Goal: Transaction & Acquisition: Purchase product/service

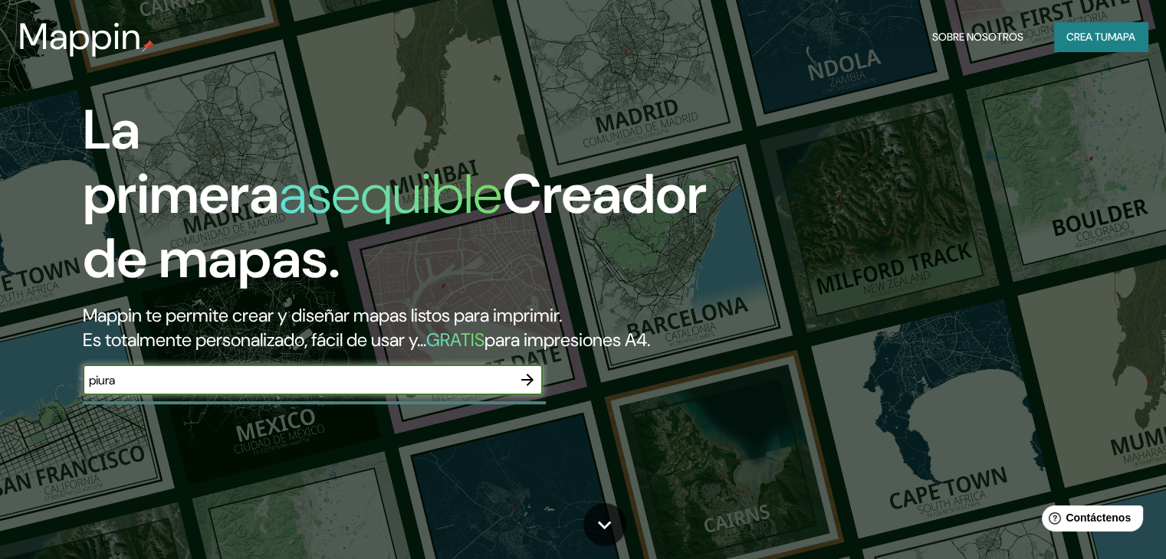
type input "piura"
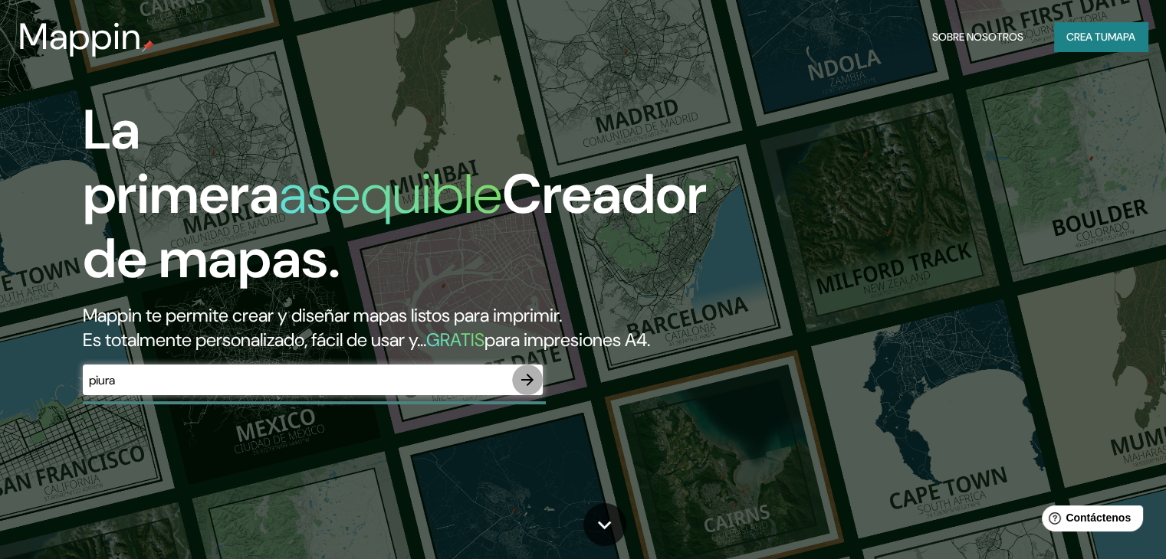
click at [540, 395] on button "button" at bounding box center [527, 380] width 31 height 31
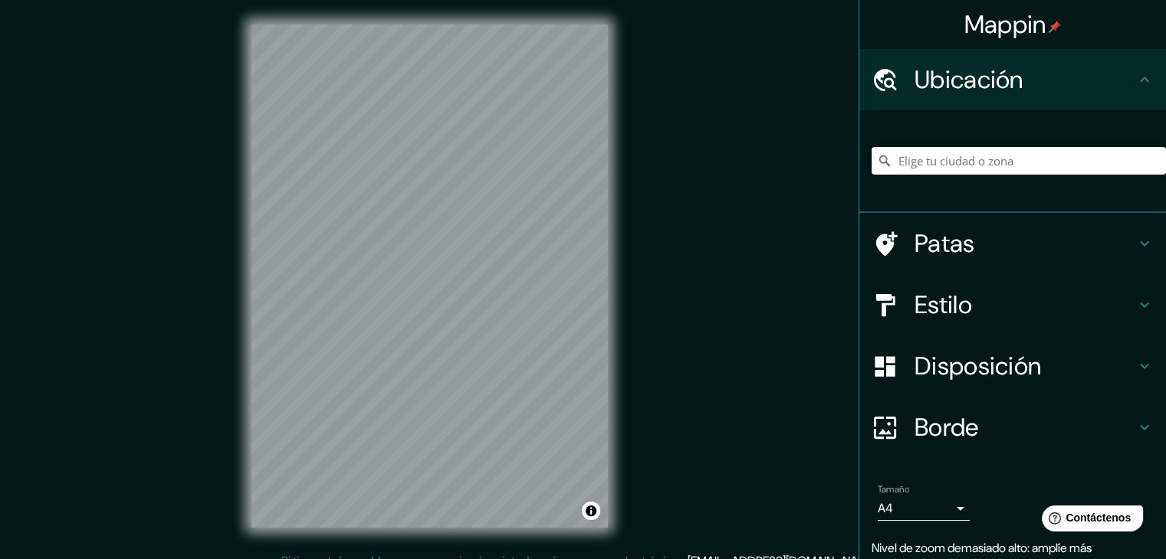
scroll to position [18, 0]
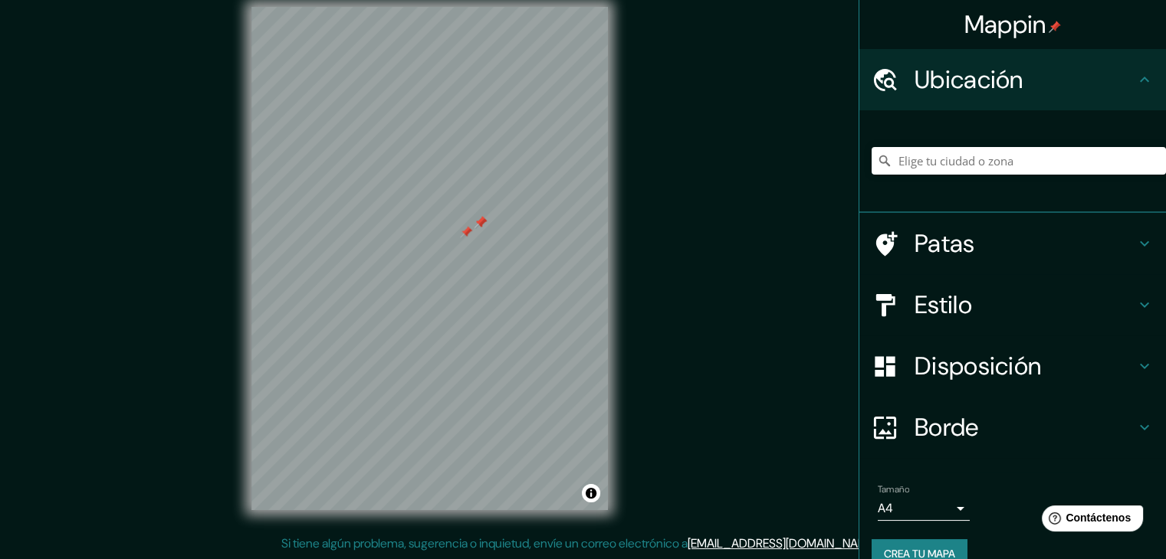
drag, startPoint x: 466, startPoint y: 261, endPoint x: 471, endPoint y: 228, distance: 32.5
click at [471, 228] on div at bounding box center [466, 232] width 12 height 12
click at [658, 123] on div "Mappin Ubicación Patas Estilo Disposición Borde Elige un borde. Consejo : puede…" at bounding box center [583, 270] width 1166 height 577
click at [886, 545] on font "Crea tu mapa" at bounding box center [919, 554] width 71 height 20
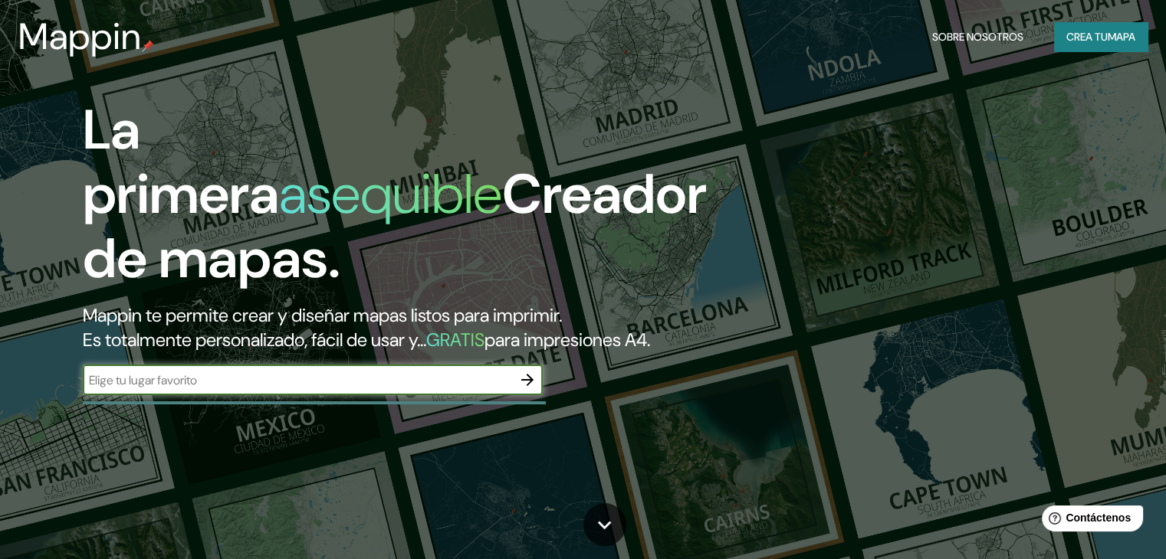
click at [292, 389] on input "text" at bounding box center [297, 381] width 429 height 18
type input "piura"
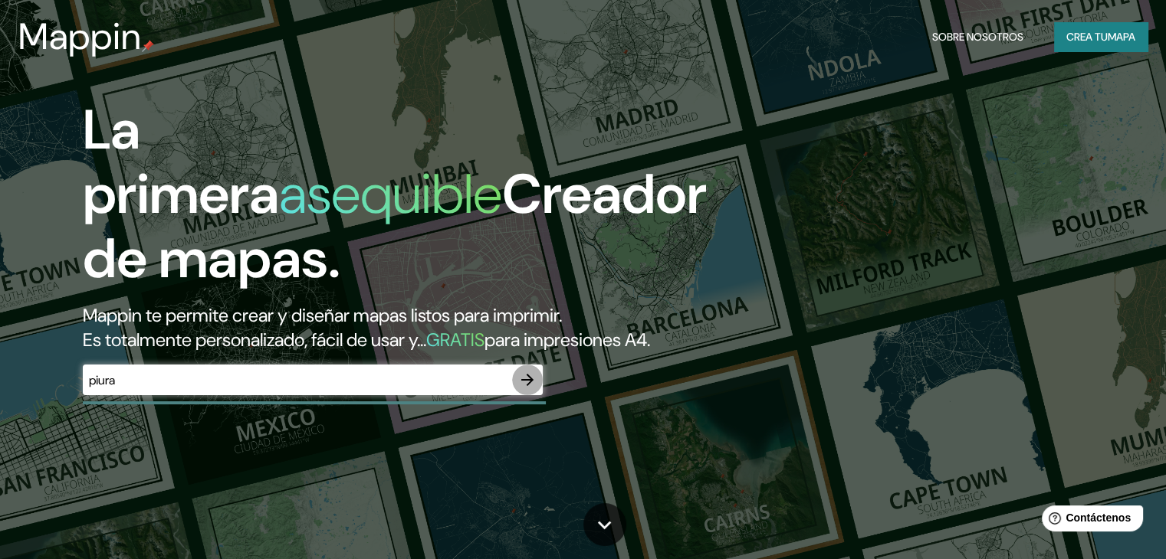
click at [527, 389] on icon "button" at bounding box center [527, 380] width 18 height 18
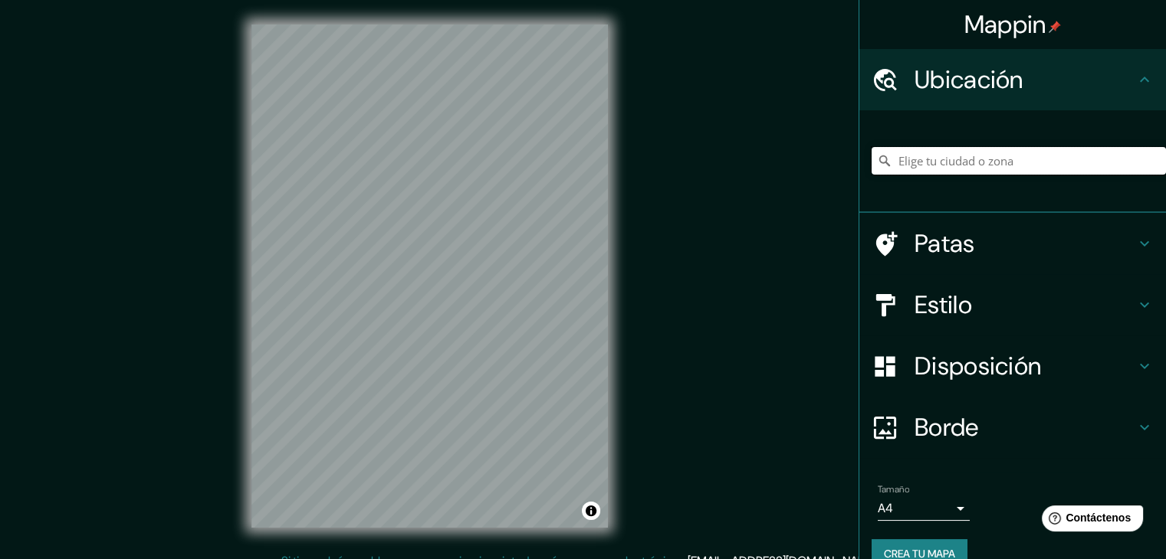
click at [917, 164] on input "Elige tu ciudad o zona" at bounding box center [1018, 161] width 294 height 28
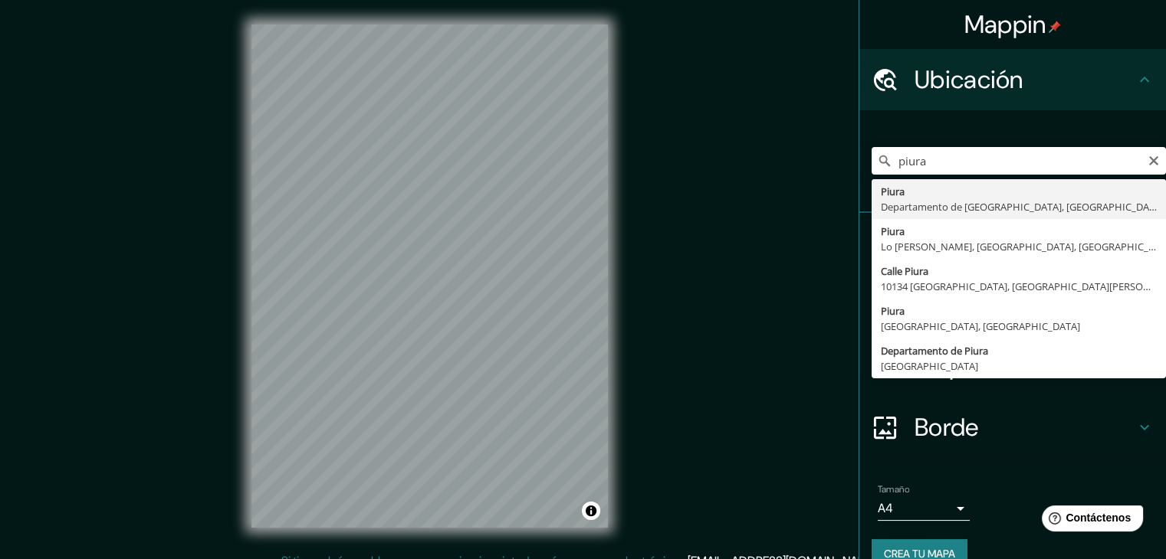
type input "Piura, Departamento de Piura, Perú"
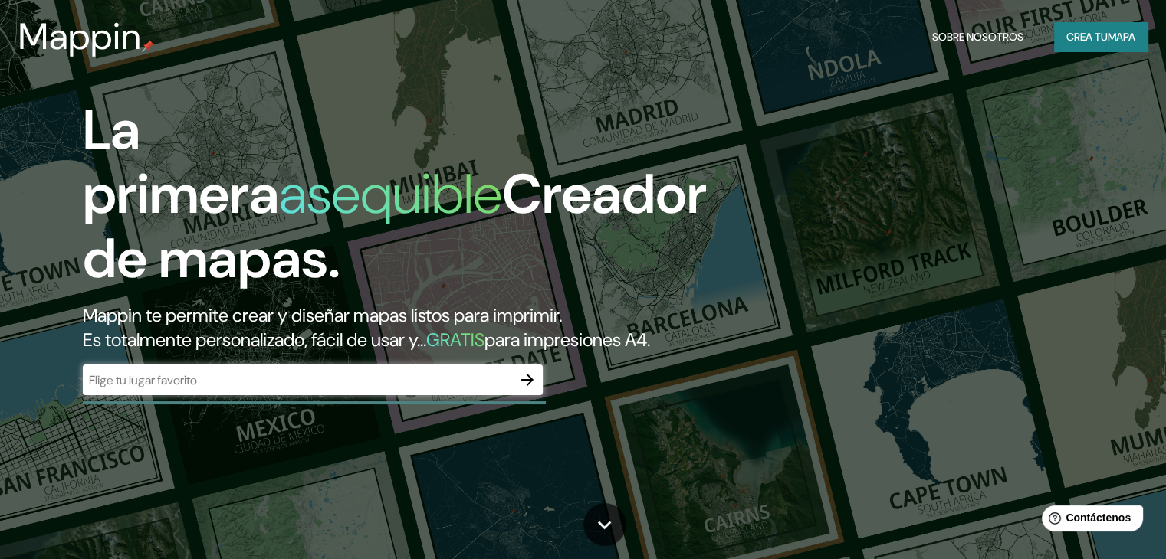
click at [417, 395] on div "​" at bounding box center [313, 380] width 460 height 31
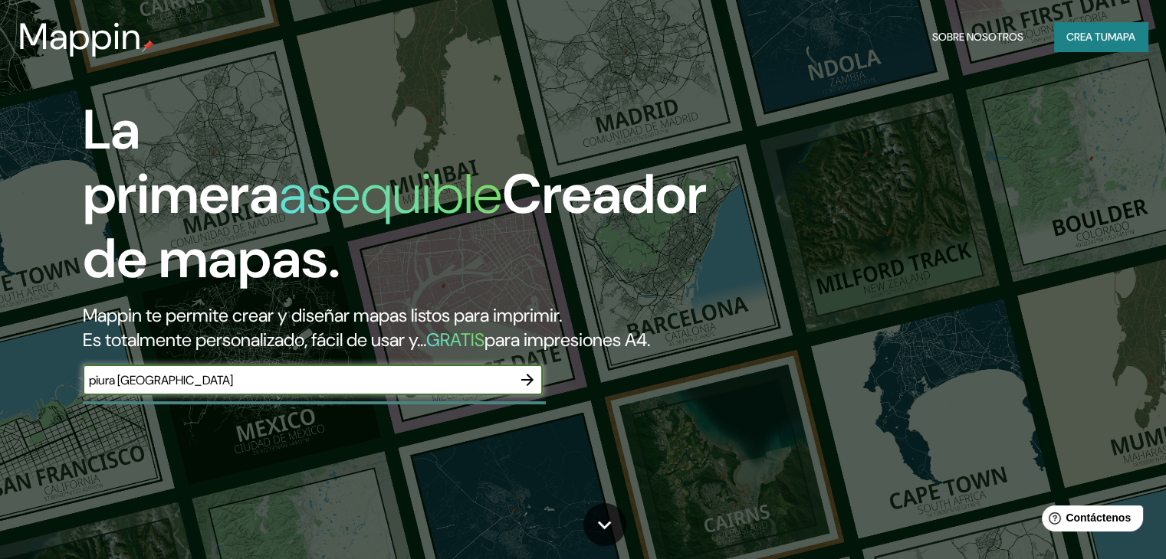
type input "piura [GEOGRAPHIC_DATA]"
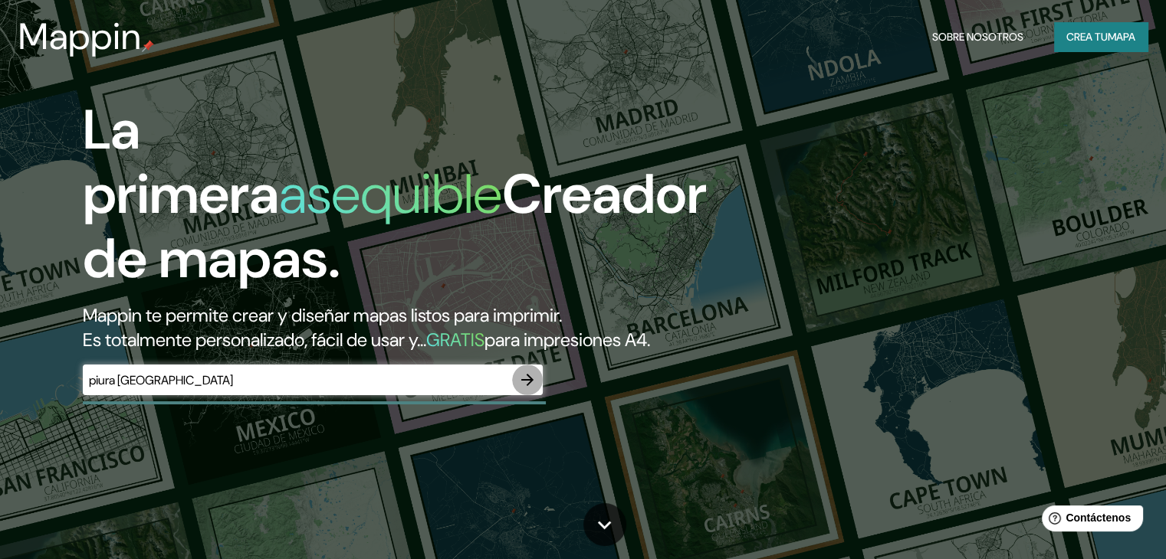
click at [533, 389] on icon "button" at bounding box center [527, 380] width 18 height 18
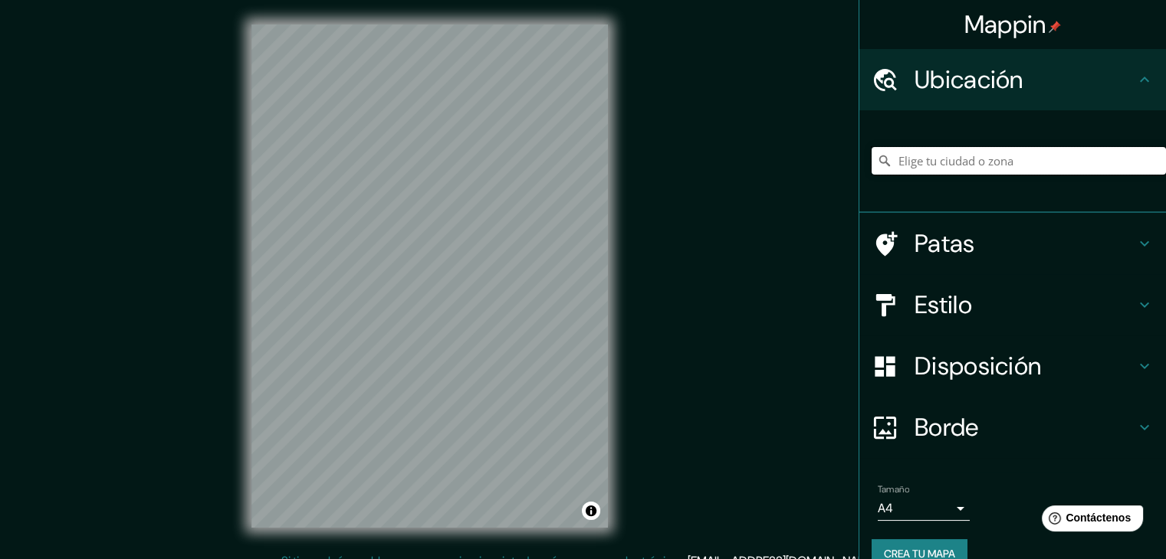
click at [938, 162] on input "Elige tu ciudad o zona" at bounding box center [1018, 161] width 294 height 28
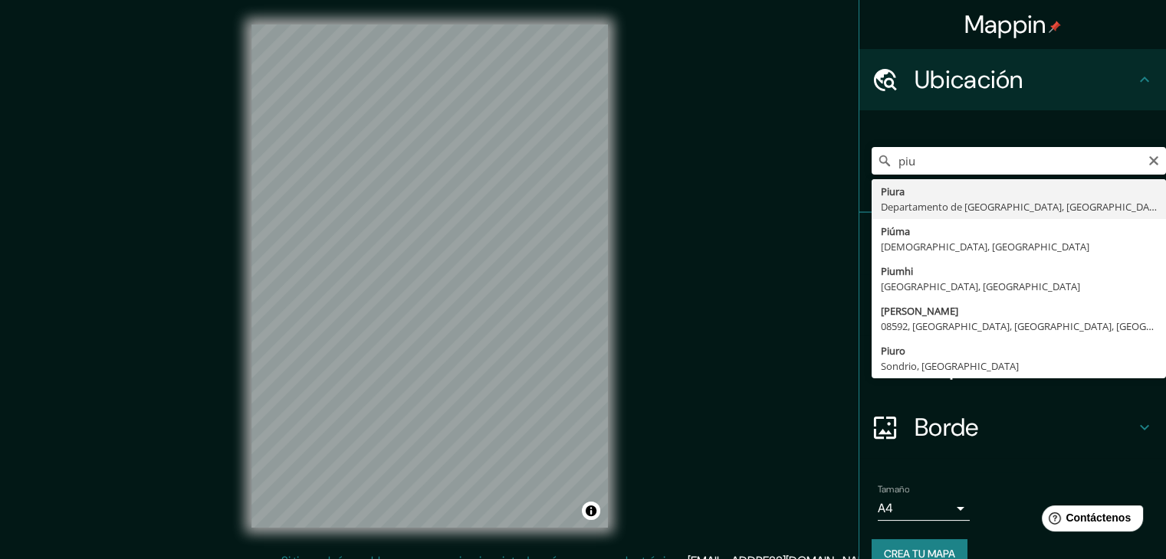
type input "Piura, [GEOGRAPHIC_DATA], [GEOGRAPHIC_DATA]"
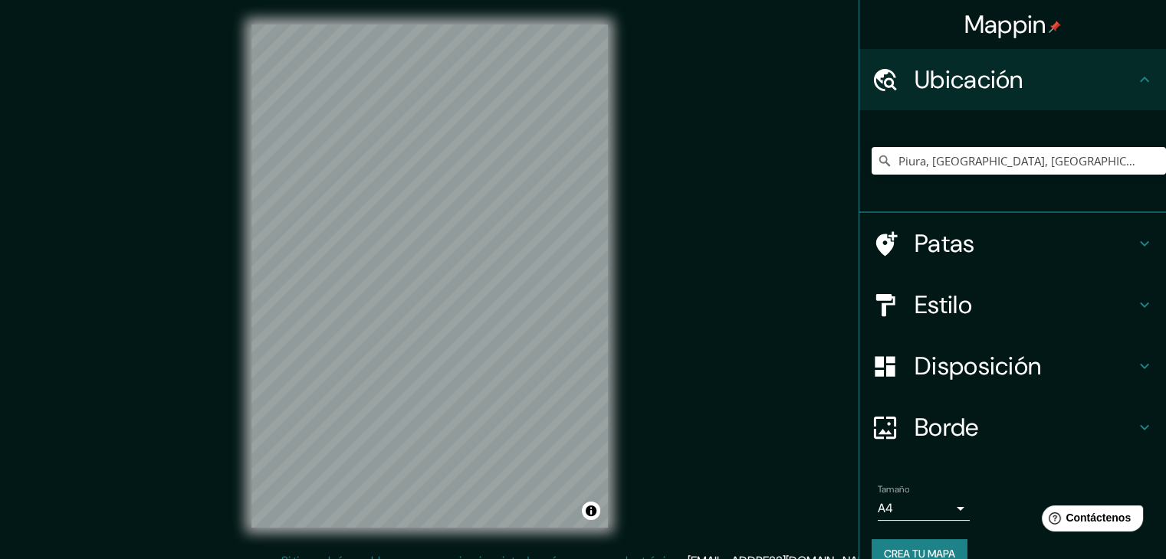
click at [619, 271] on div "© Mapbox © OpenStreetMap Improve this map" at bounding box center [429, 276] width 405 height 553
click at [680, 349] on div "Mappin Ubicación Piura, [GEOGRAPHIC_DATA], [GEOGRAPHIC_DATA] Patas Estilo Dispo…" at bounding box center [583, 288] width 1166 height 577
click at [248, 258] on div "© Mapbox © OpenStreetMap Improve this map" at bounding box center [429, 276] width 405 height 553
click at [665, 250] on div "Mappin Ubicación Piura, [GEOGRAPHIC_DATA], [GEOGRAPHIC_DATA] Patas Estilo Dispo…" at bounding box center [583, 288] width 1166 height 577
click at [897, 212] on div "Mappin Ubicación Piura, [GEOGRAPHIC_DATA], [GEOGRAPHIC_DATA] Patas Estilo Dispo…" at bounding box center [583, 288] width 1166 height 577
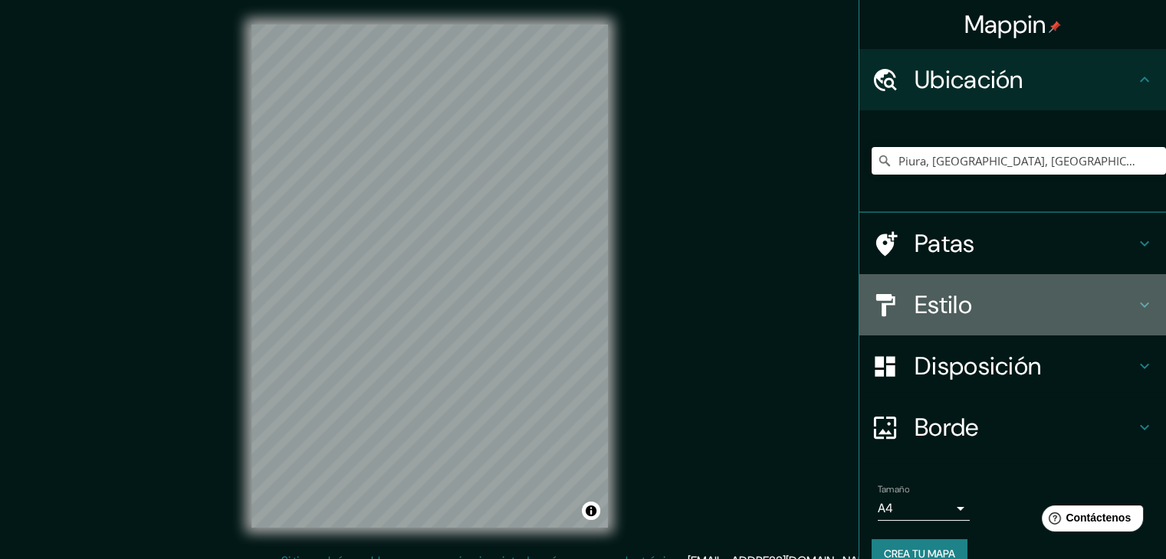
click at [881, 297] on icon at bounding box center [885, 305] width 19 height 22
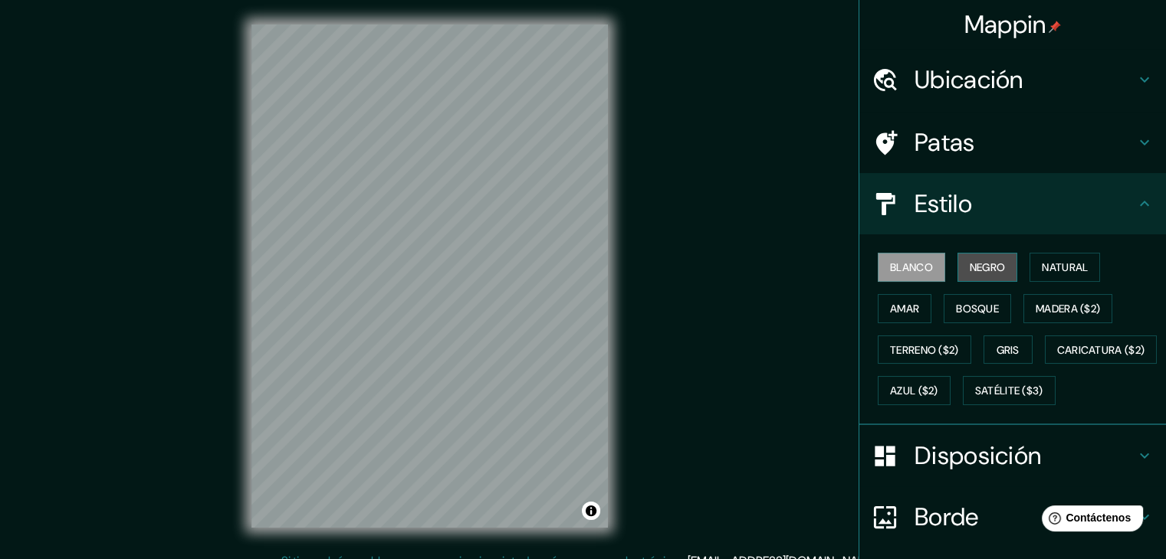
click at [990, 258] on font "Negro" at bounding box center [987, 268] width 36 height 20
click at [917, 274] on font "Blanco" at bounding box center [911, 268] width 43 height 20
click at [1045, 261] on font "Natural" at bounding box center [1065, 268] width 46 height 14
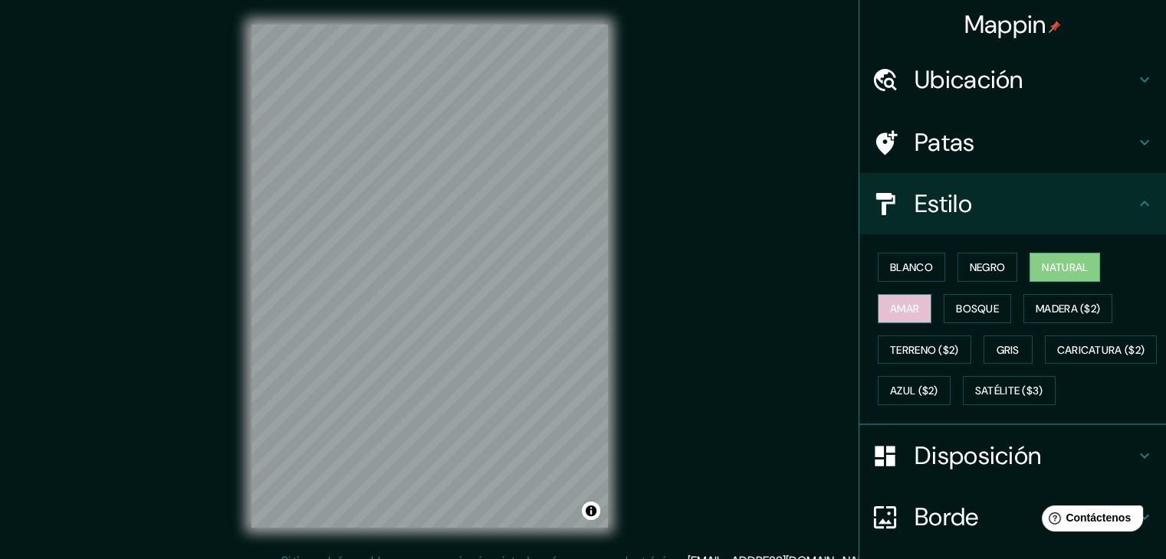
click at [890, 316] on font "Amar" at bounding box center [904, 309] width 29 height 20
click at [956, 303] on font "Bosque" at bounding box center [977, 309] width 43 height 14
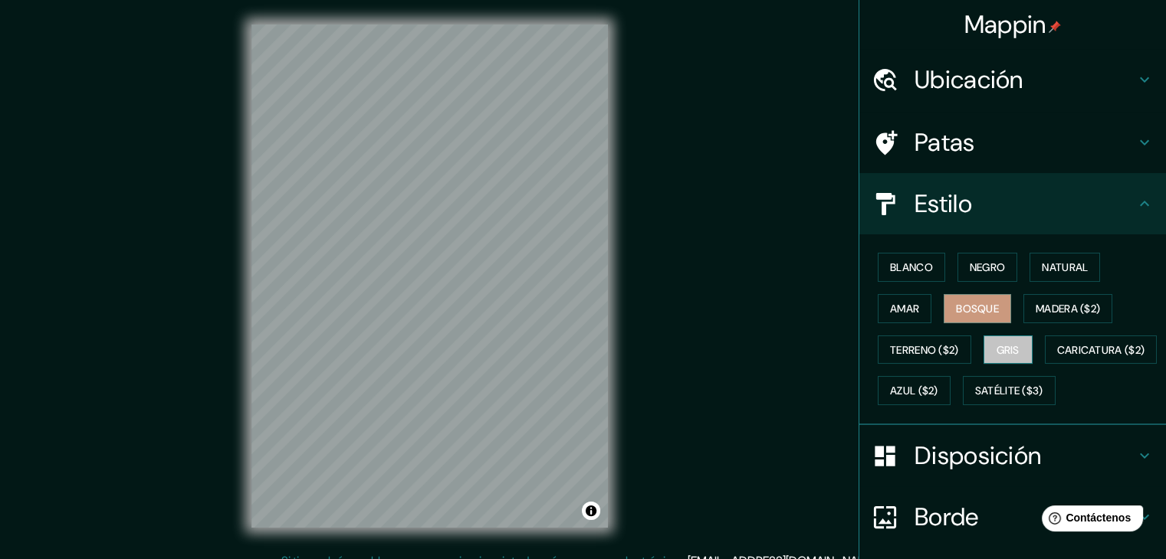
click at [996, 347] on font "Gris" at bounding box center [1007, 350] width 23 height 14
click at [1058, 300] on font "Madera ($2)" at bounding box center [1067, 309] width 64 height 20
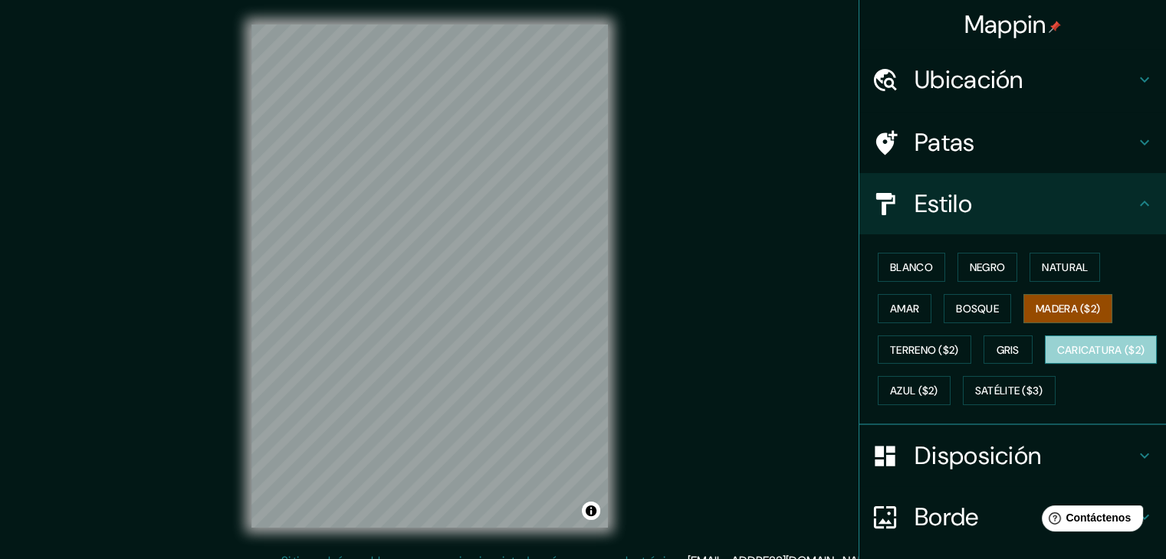
click at [1057, 357] on font "Caricatura ($2)" at bounding box center [1101, 350] width 88 height 14
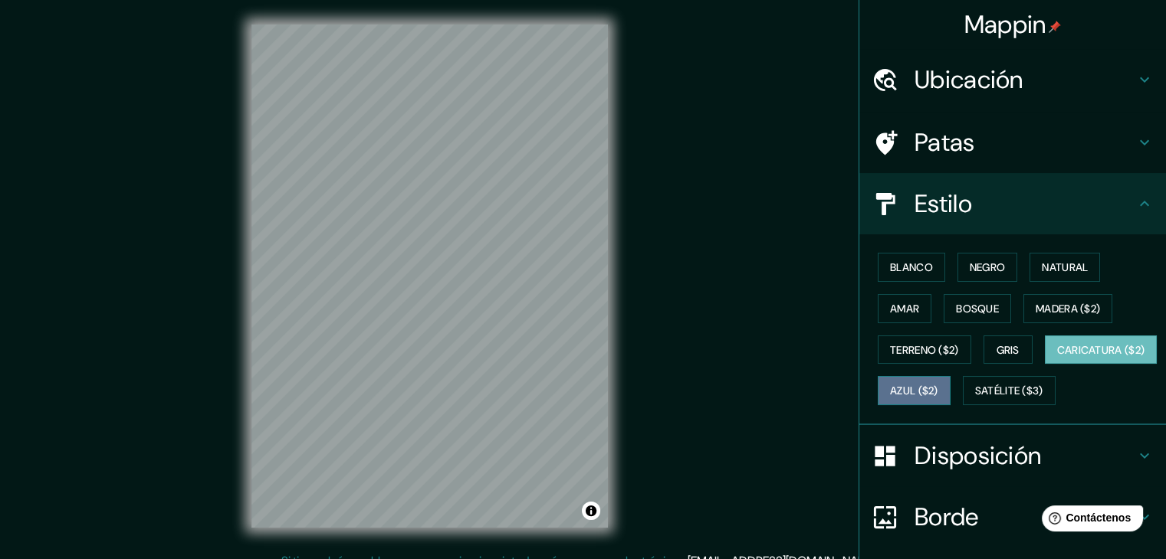
click at [938, 389] on font "Azul ($2)" at bounding box center [914, 392] width 48 height 14
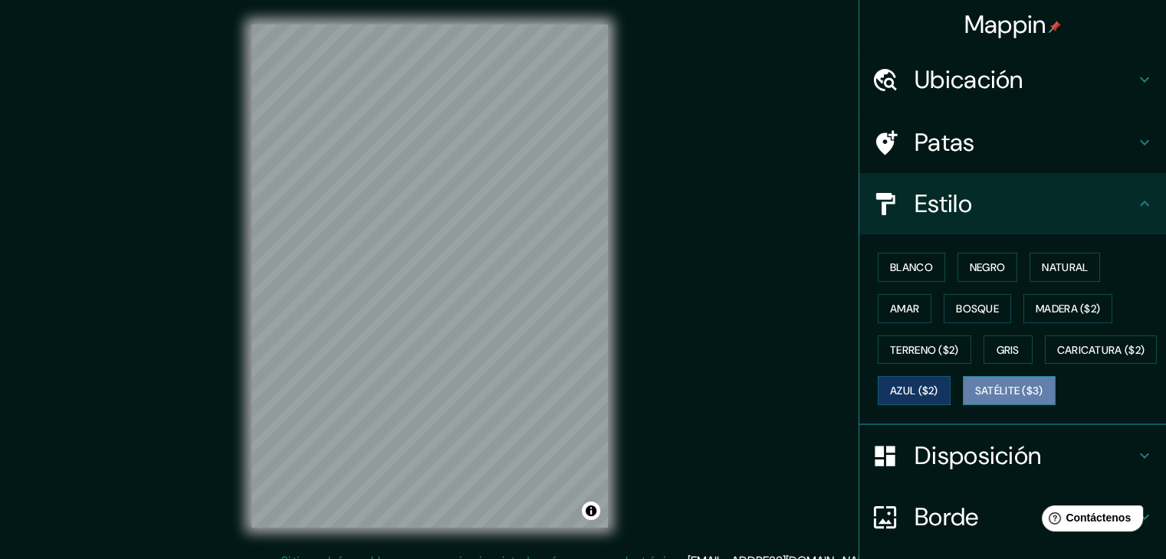
click at [975, 399] on font "Satélite ($3)" at bounding box center [1009, 392] width 68 height 14
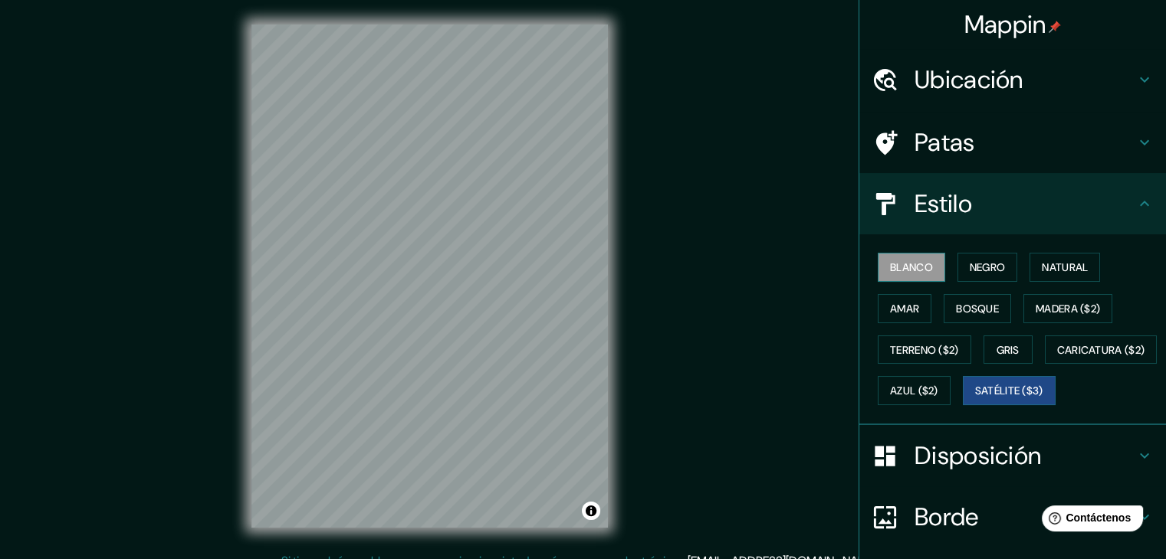
click at [907, 261] on font "Blanco" at bounding box center [911, 268] width 43 height 14
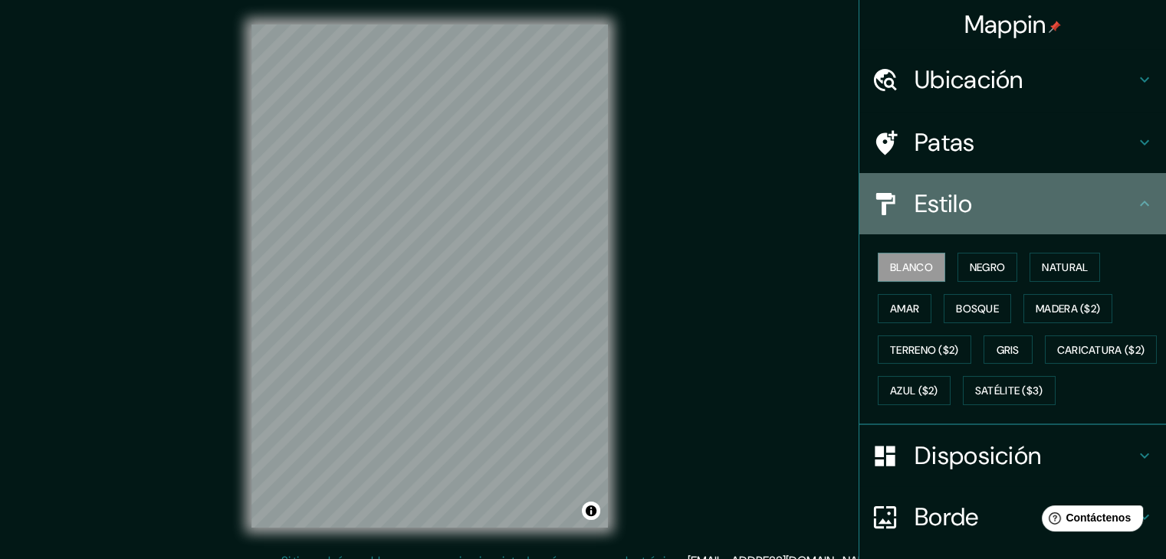
click at [954, 207] on font "Estilo" at bounding box center [942, 204] width 57 height 32
click at [1107, 197] on h4 "Estilo" at bounding box center [1024, 204] width 221 height 31
click at [1135, 203] on icon at bounding box center [1144, 204] width 18 height 18
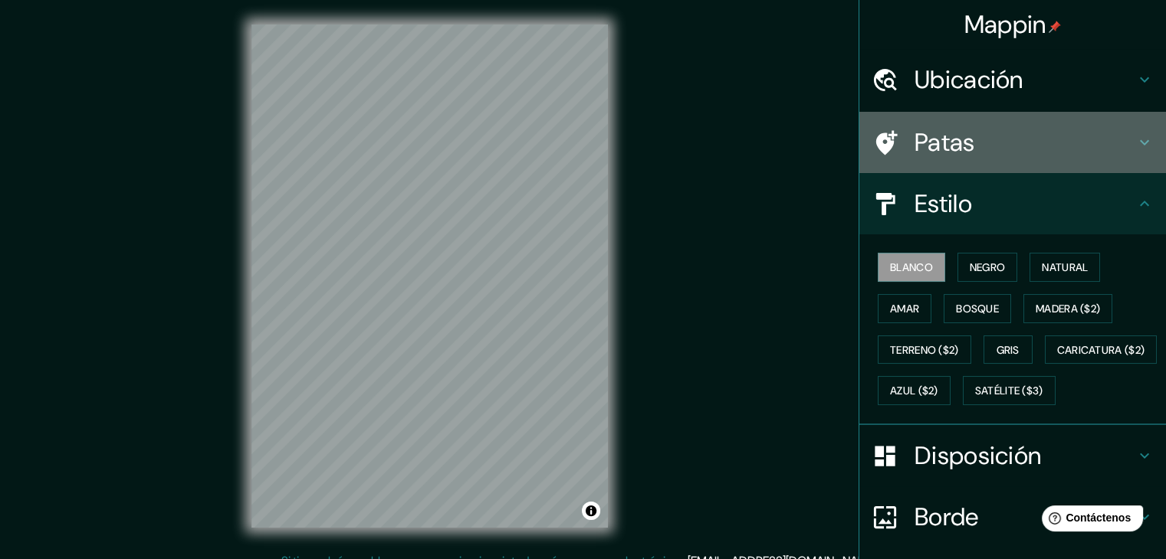
click at [1137, 152] on div "Patas" at bounding box center [1012, 142] width 307 height 61
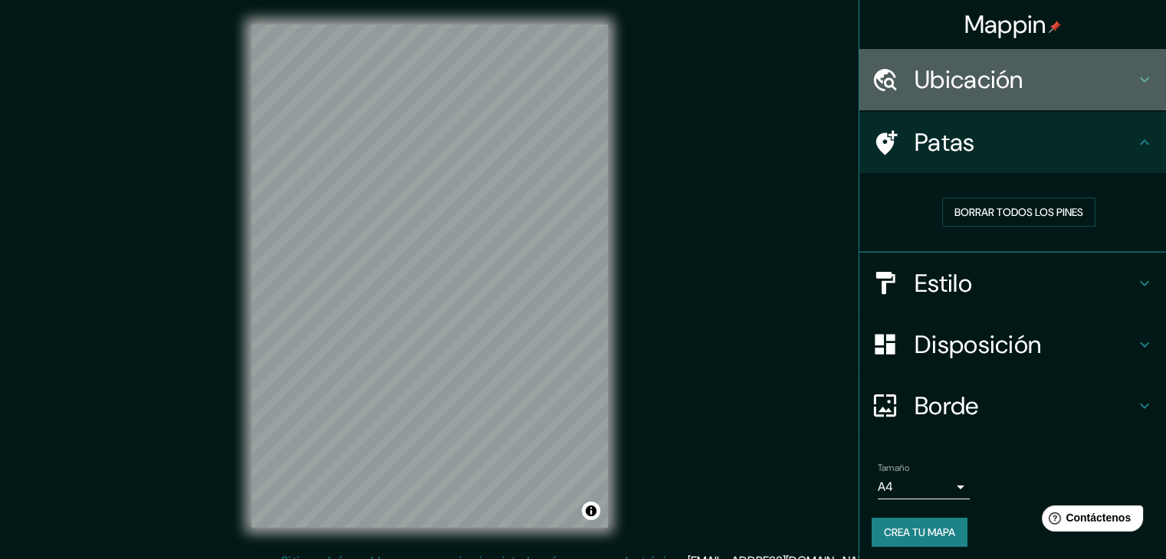
click at [1140, 80] on icon at bounding box center [1144, 79] width 9 height 5
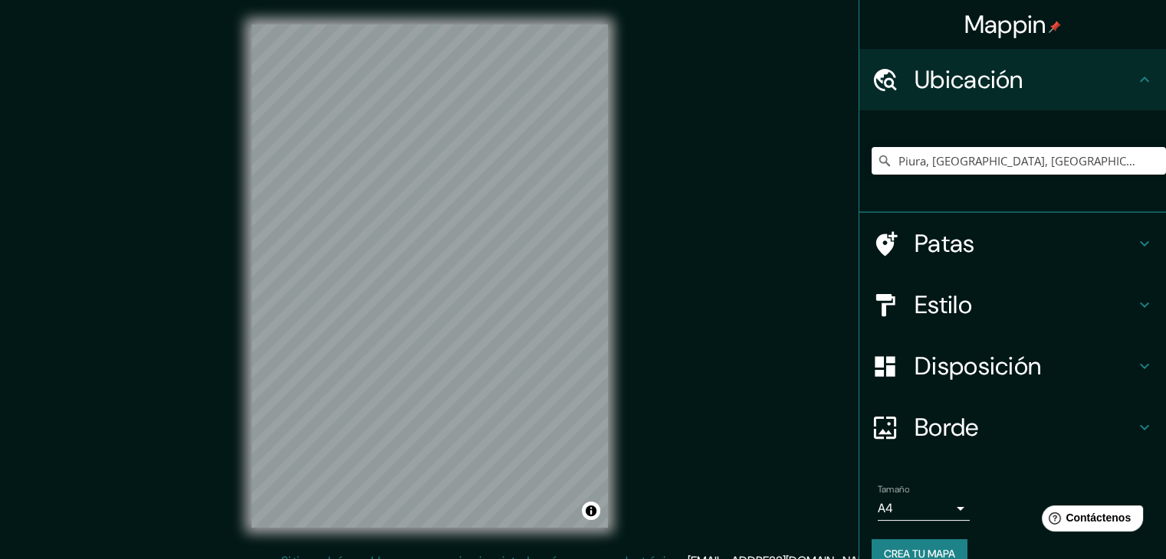
click at [1135, 80] on icon at bounding box center [1144, 80] width 18 height 18
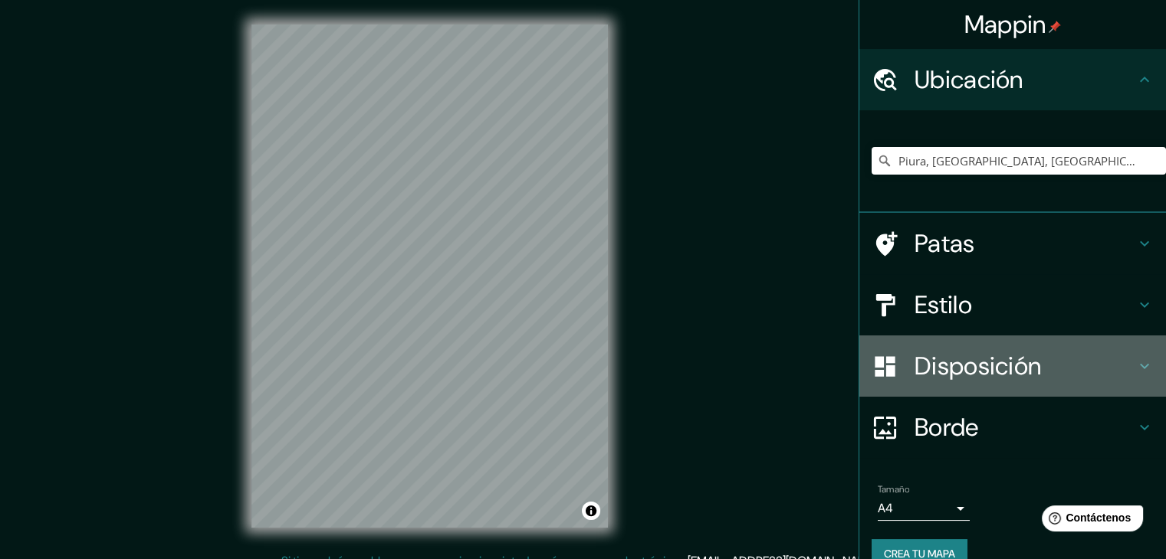
click at [1119, 366] on h4 "Disposición" at bounding box center [1024, 366] width 221 height 31
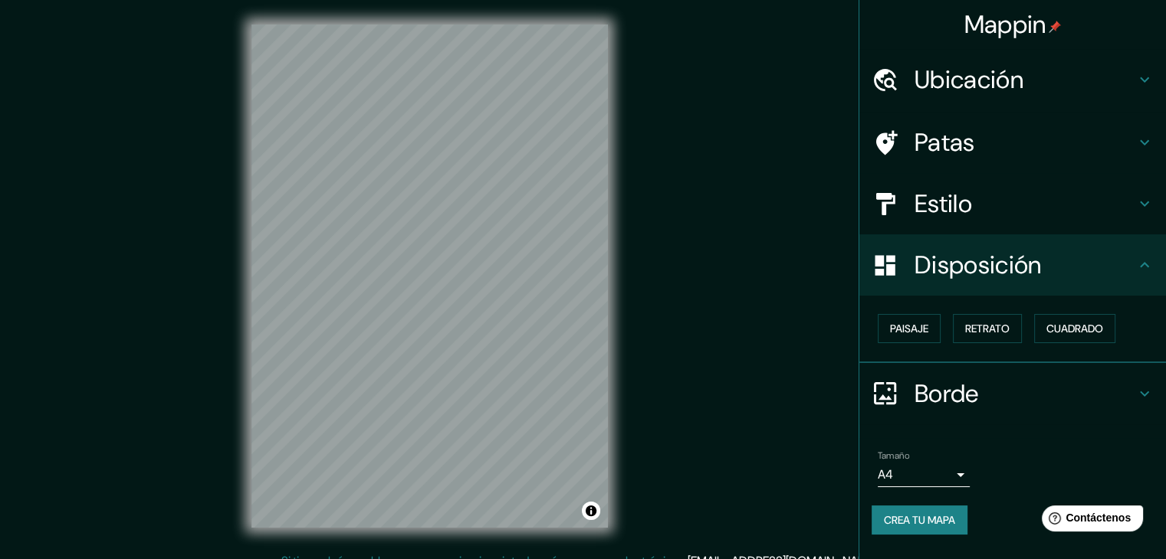
scroll to position [18, 0]
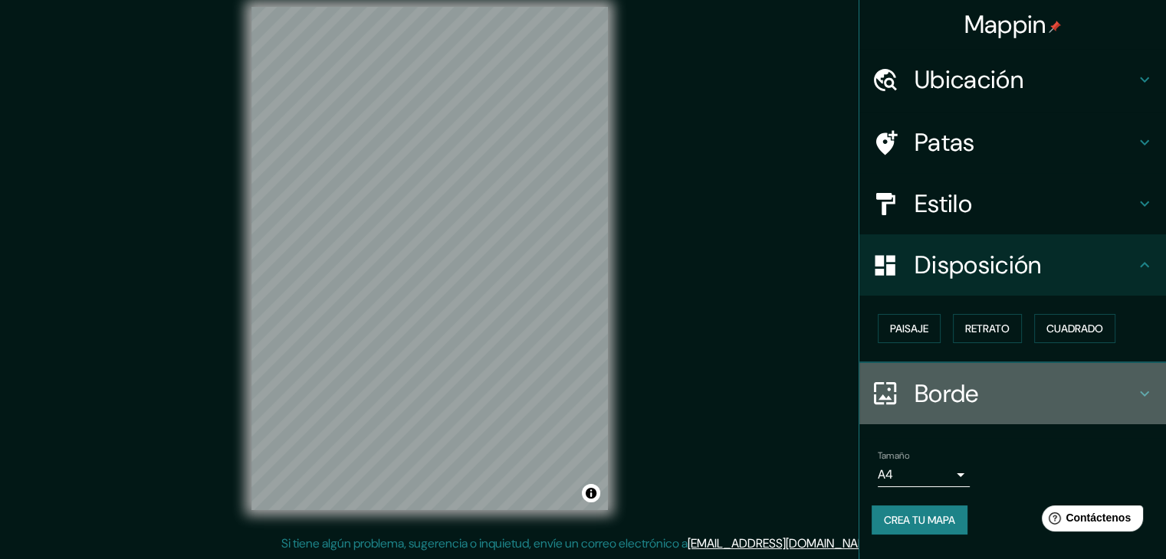
click at [1121, 395] on h4 "Borde" at bounding box center [1024, 394] width 221 height 31
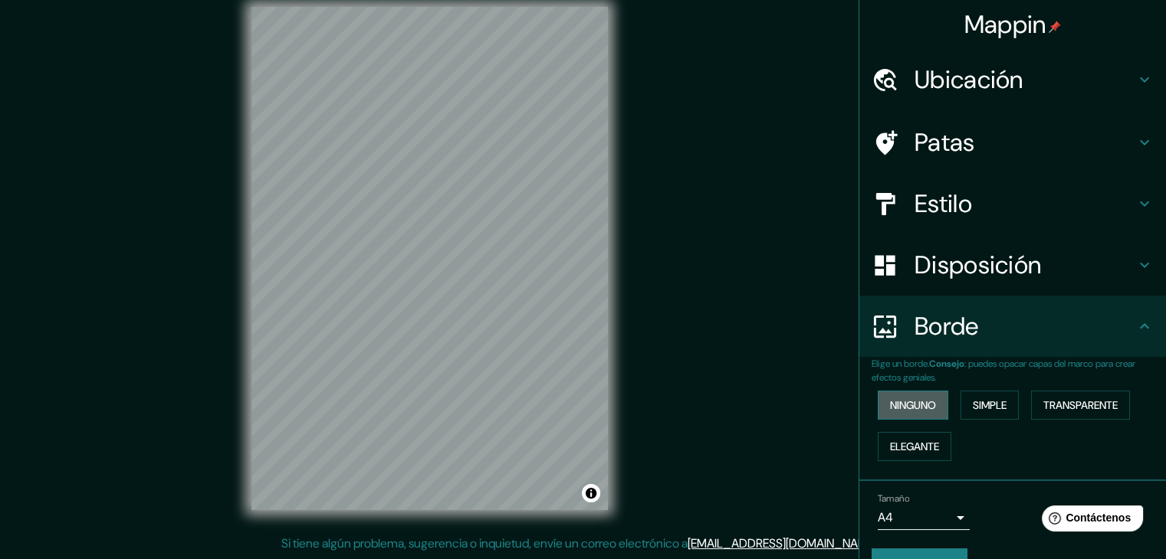
click at [909, 404] on font "Ninguno" at bounding box center [913, 406] width 46 height 14
click at [986, 399] on font "Simple" at bounding box center [990, 406] width 34 height 14
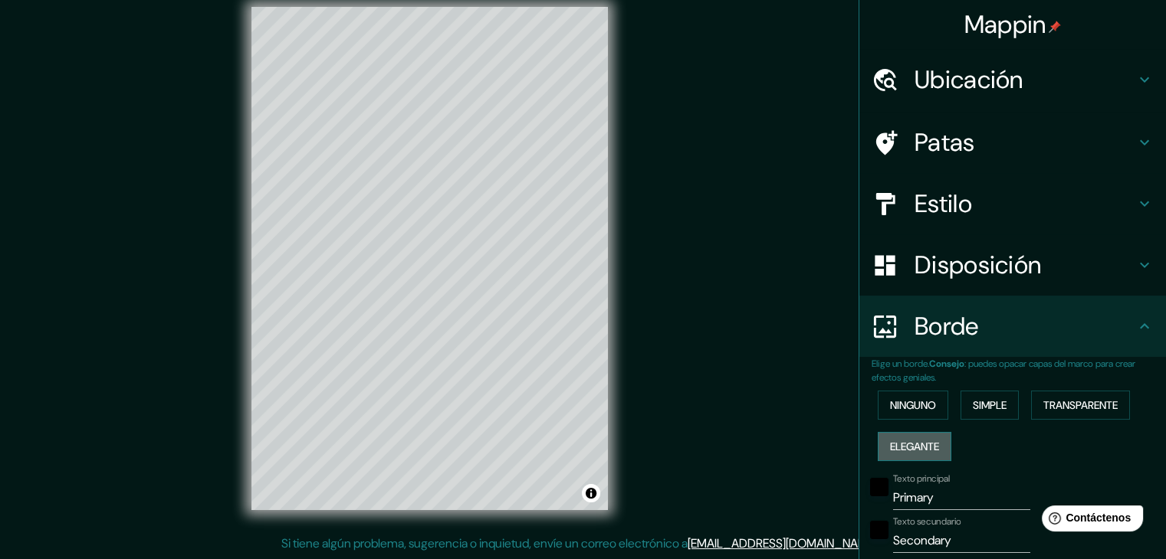
click at [920, 450] on font "Elegante" at bounding box center [914, 447] width 49 height 14
click at [1044, 399] on font "Transparente" at bounding box center [1080, 406] width 74 height 14
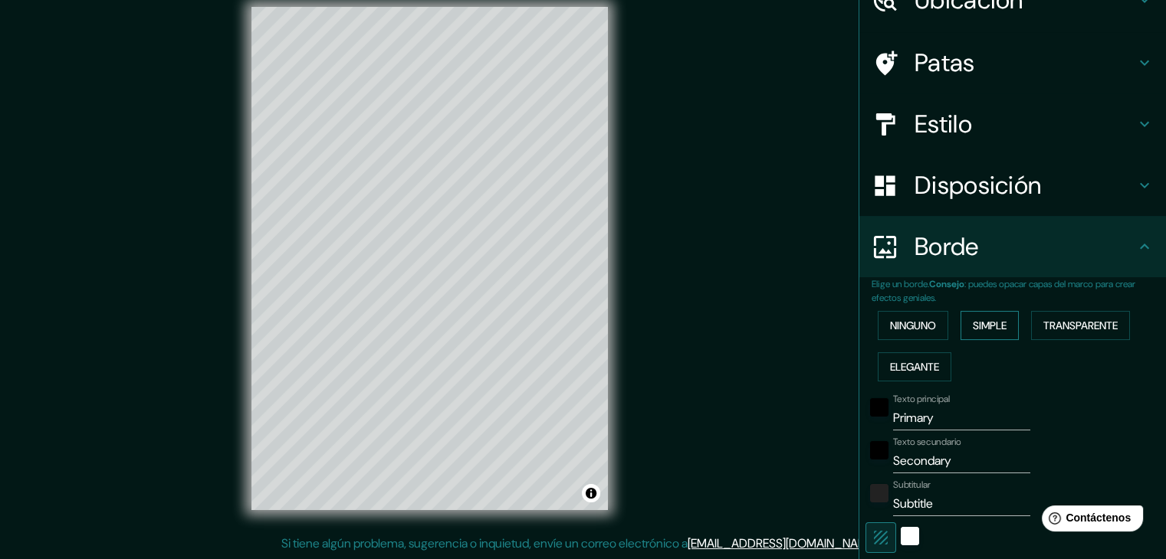
scroll to position [82, 0]
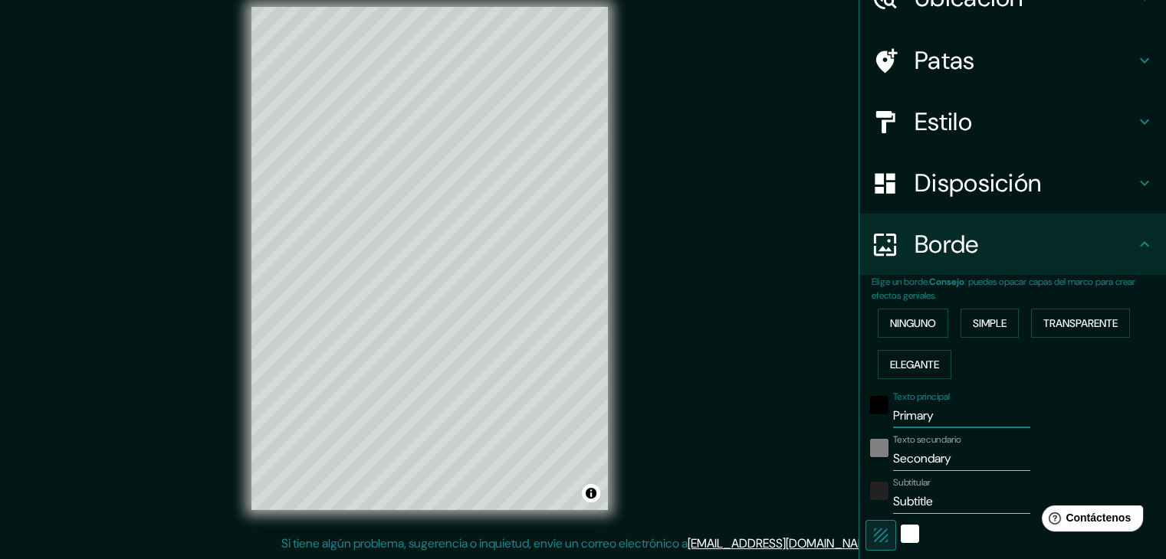
drag, startPoint x: 947, startPoint y: 415, endPoint x: 873, endPoint y: 439, distance: 78.3
click at [873, 439] on div "Texto principal Primary Texto secundario Secondary Subtitular Subtitle Añadir c…" at bounding box center [993, 525] width 245 height 281
type input "p"
type input "223"
type input "37"
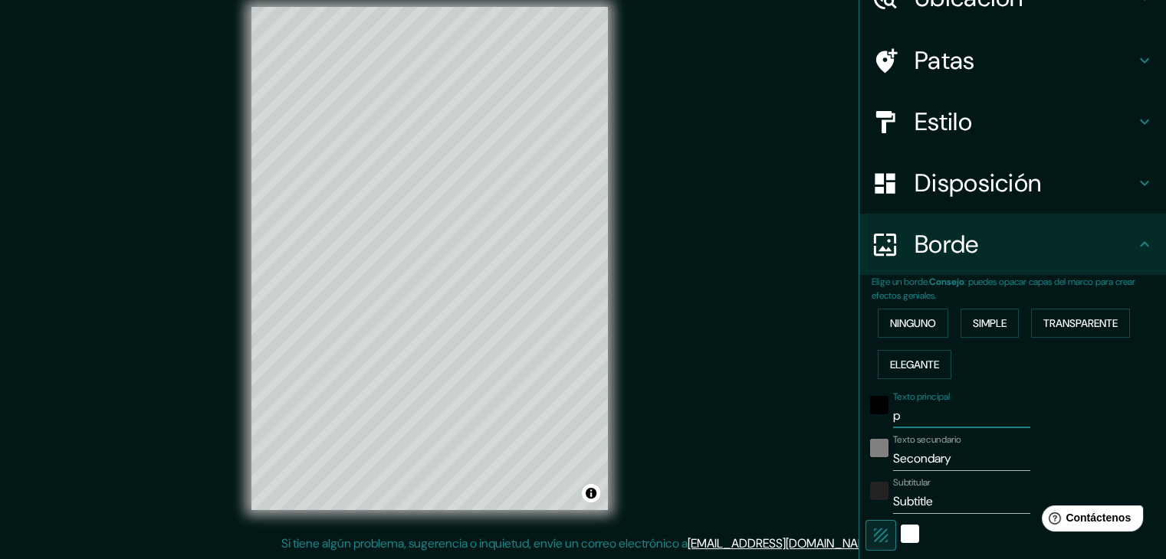
type input "pi"
type input "223"
type input "37"
type input "piu"
type input "223"
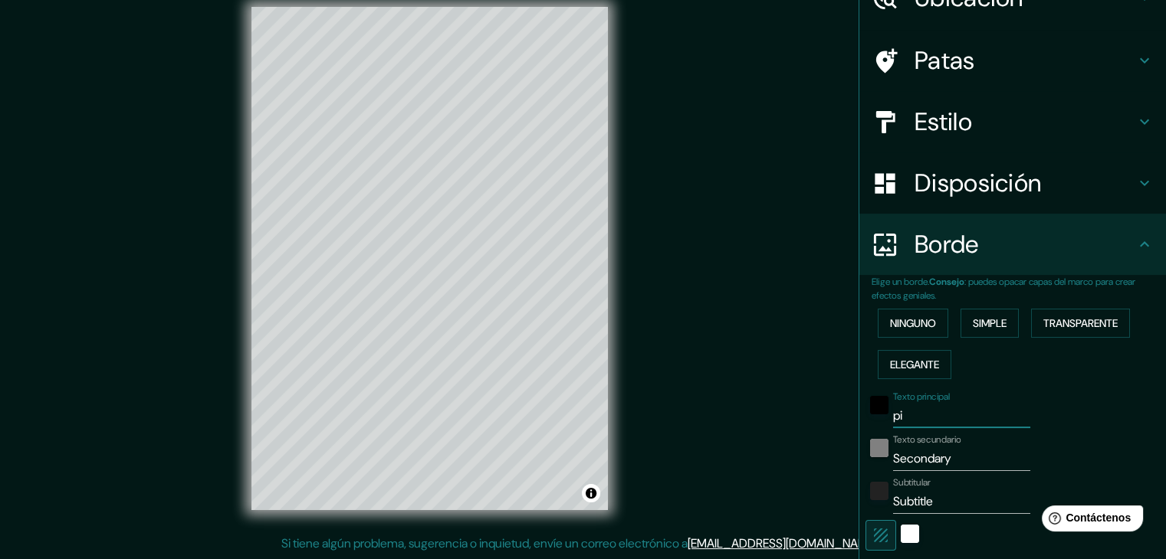
type input "37"
type input "piur"
type input "223"
type input "37"
type input "piura"
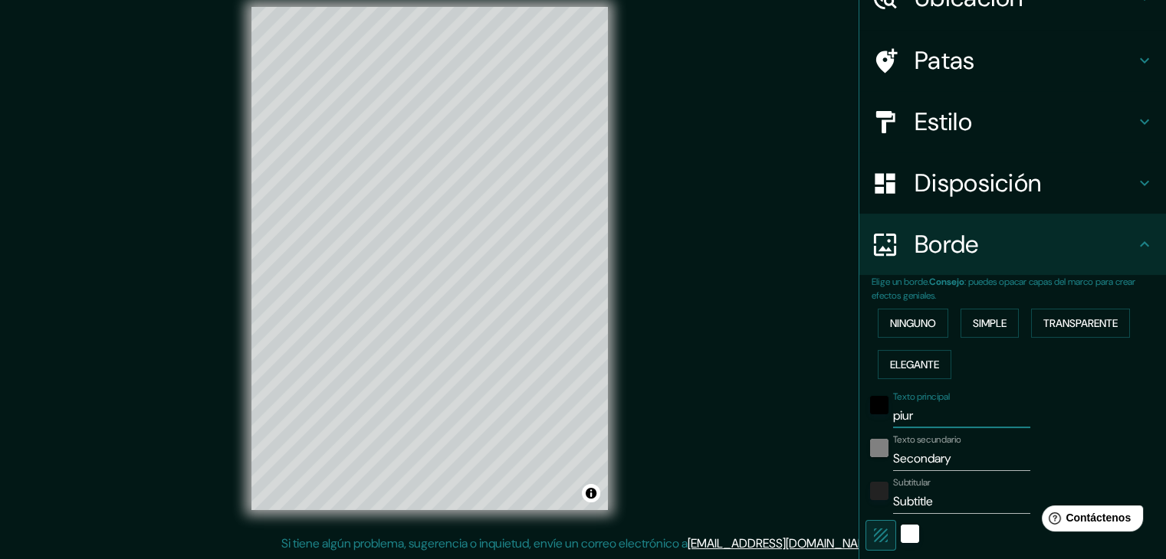
type input "223"
type input "37"
type input "piura"
drag, startPoint x: 972, startPoint y: 461, endPoint x: 850, endPoint y: 476, distance: 122.8
click at [859, 476] on div "Elige un borde. Consejo : puedes opacar capas del marco para crear efectos geni…" at bounding box center [1012, 477] width 307 height 404
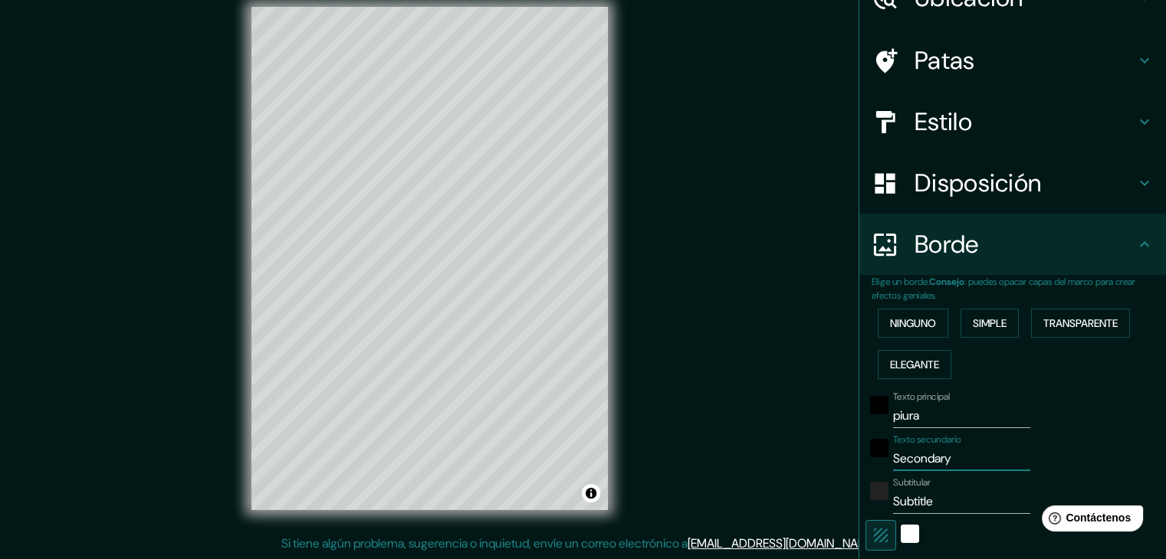
type input "223"
type input "37"
drag, startPoint x: 923, startPoint y: 498, endPoint x: 874, endPoint y: 504, distance: 49.3
click at [874, 504] on div "Subtitular Subtitle" at bounding box center [990, 495] width 251 height 37
type input "223"
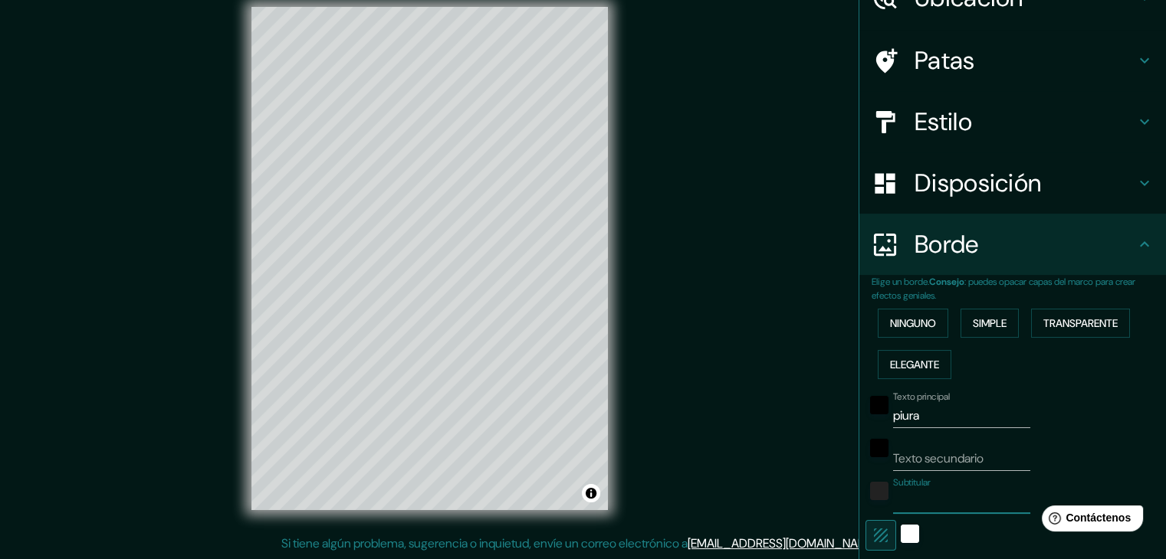
type input "37"
click at [874, 504] on div at bounding box center [879, 495] width 28 height 37
drag, startPoint x: 944, startPoint y: 412, endPoint x: 842, endPoint y: 415, distance: 102.0
click at [842, 415] on div "Mappin Ubicación Piura, [GEOGRAPHIC_DATA], [GEOGRAPHIC_DATA] Patas Estilo Dispo…" at bounding box center [583, 270] width 1166 height 577
type input "223"
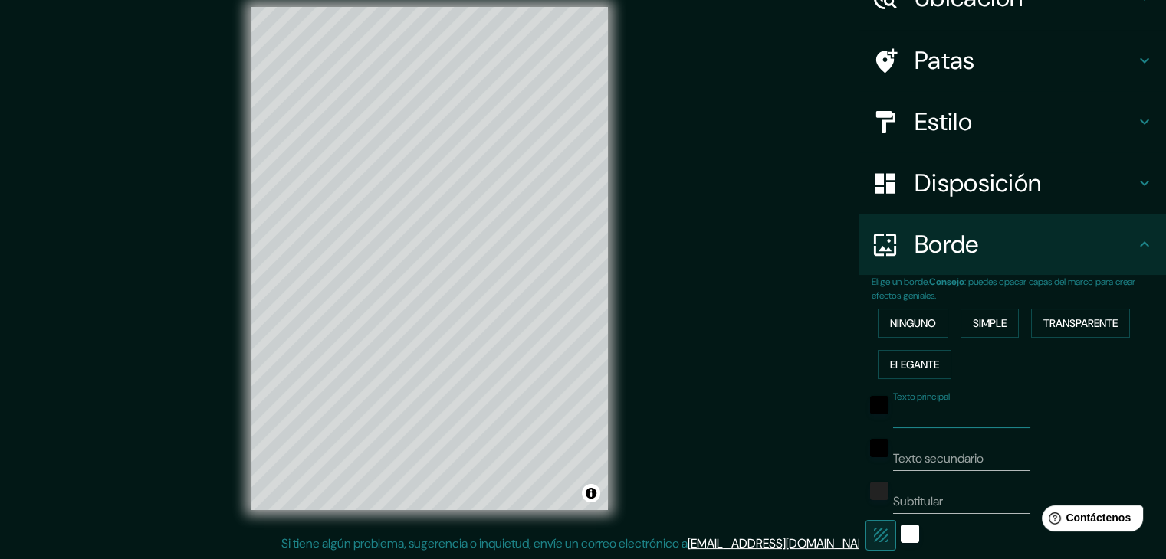
type input "37"
click at [914, 454] on input "Texto secundario" at bounding box center [961, 459] width 137 height 25
type input "p"
type input "223"
type input "37"
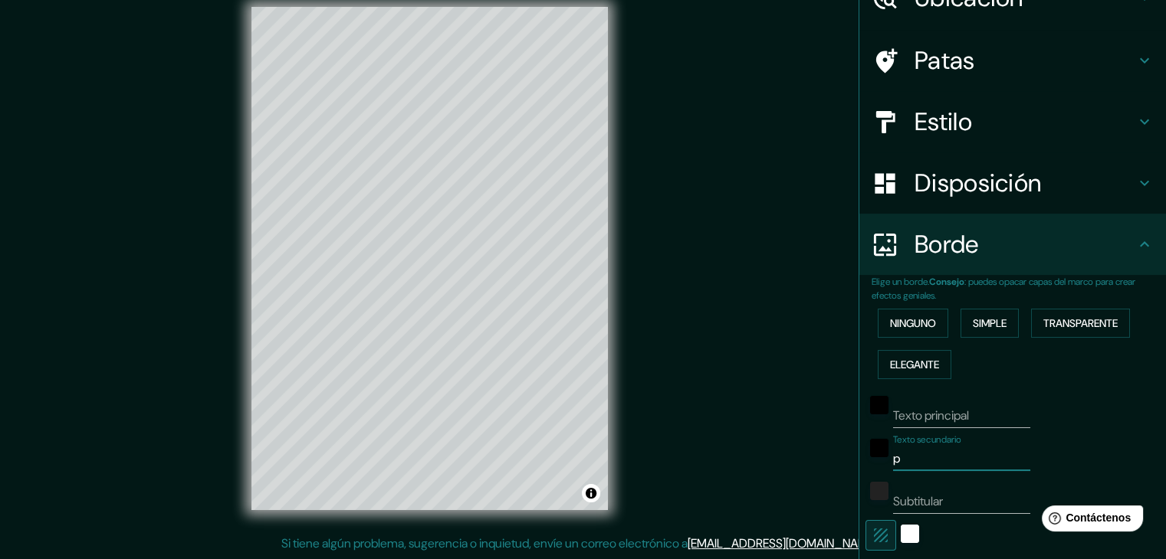
type input "pi"
type input "223"
type input "37"
type input "piu"
type input "223"
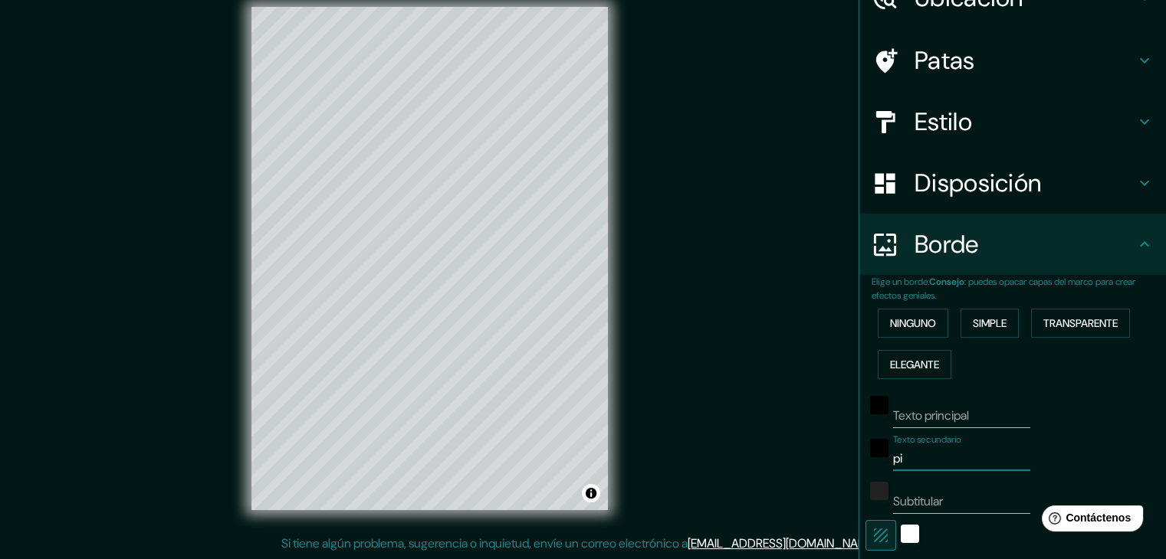
type input "37"
type input "piur"
type input "223"
type input "37"
type input "piura"
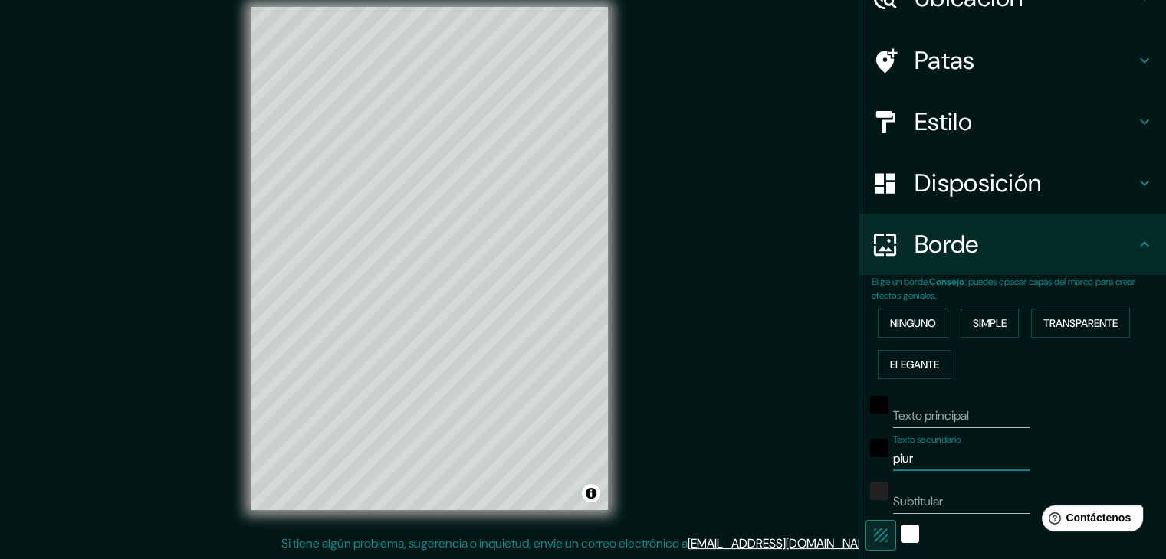
type input "223"
type input "37"
drag, startPoint x: 914, startPoint y: 454, endPoint x: 871, endPoint y: 451, distance: 43.0
click at [871, 451] on div "Texto secundario piura" at bounding box center [990, 453] width 251 height 37
type input "223"
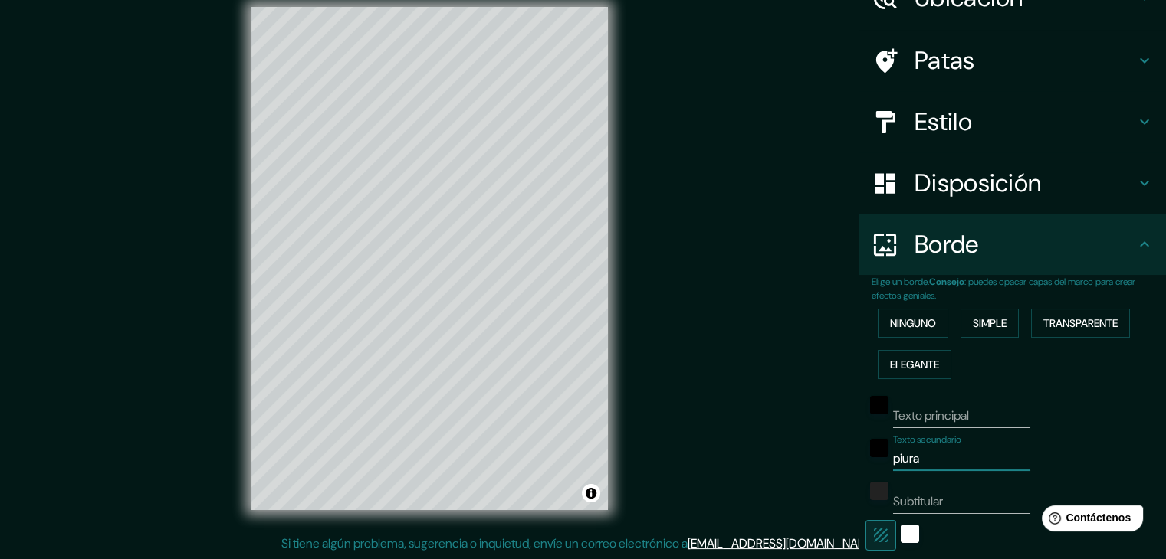
type input "37"
click at [901, 528] on div "blanco" at bounding box center [910, 534] width 18 height 18
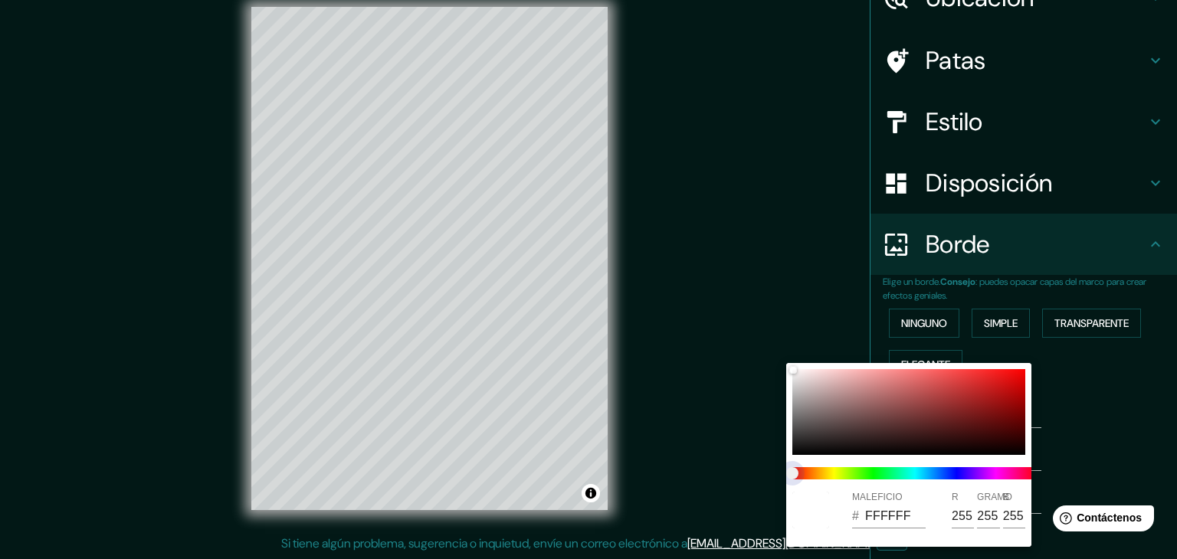
type input "223"
type input "37"
type input "223"
type input "37"
type input "223"
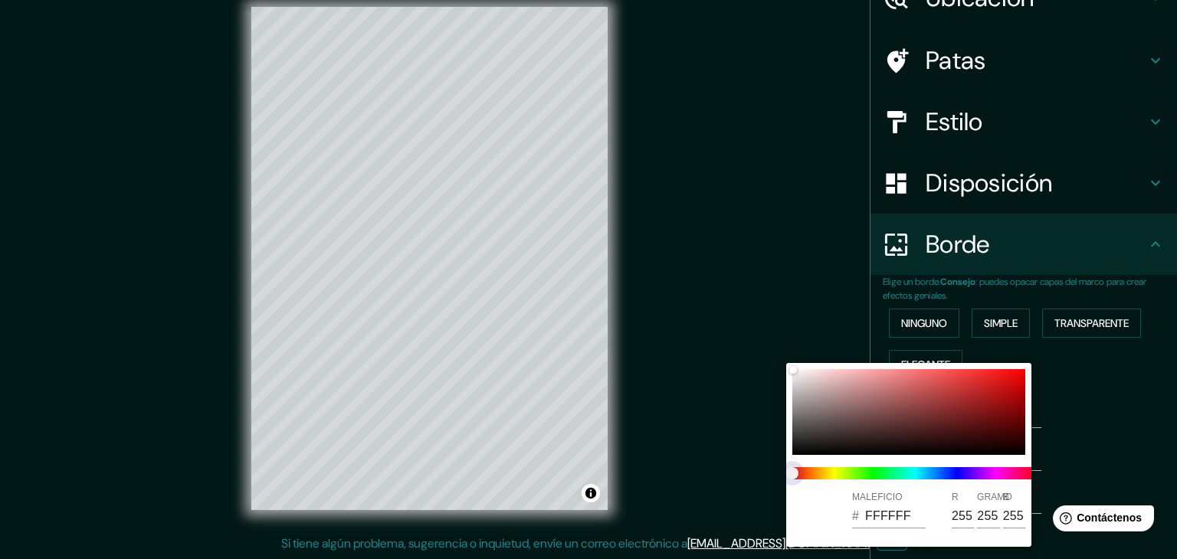
type input "37"
type input "223"
type input "37"
type input "223"
type input "37"
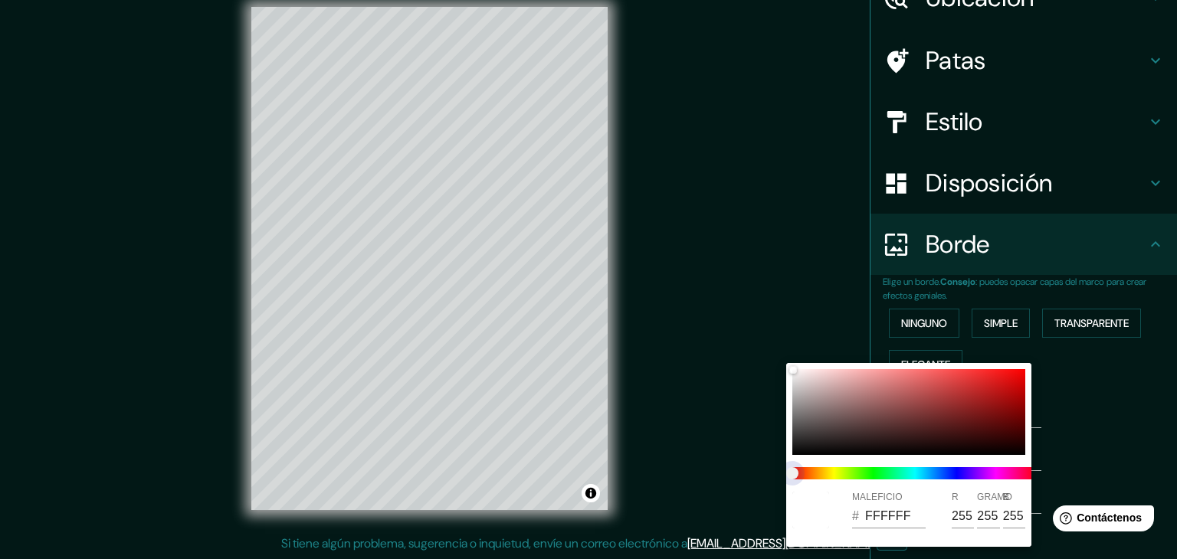
type input "223"
type input "37"
type input "223"
type input "37"
type input "223"
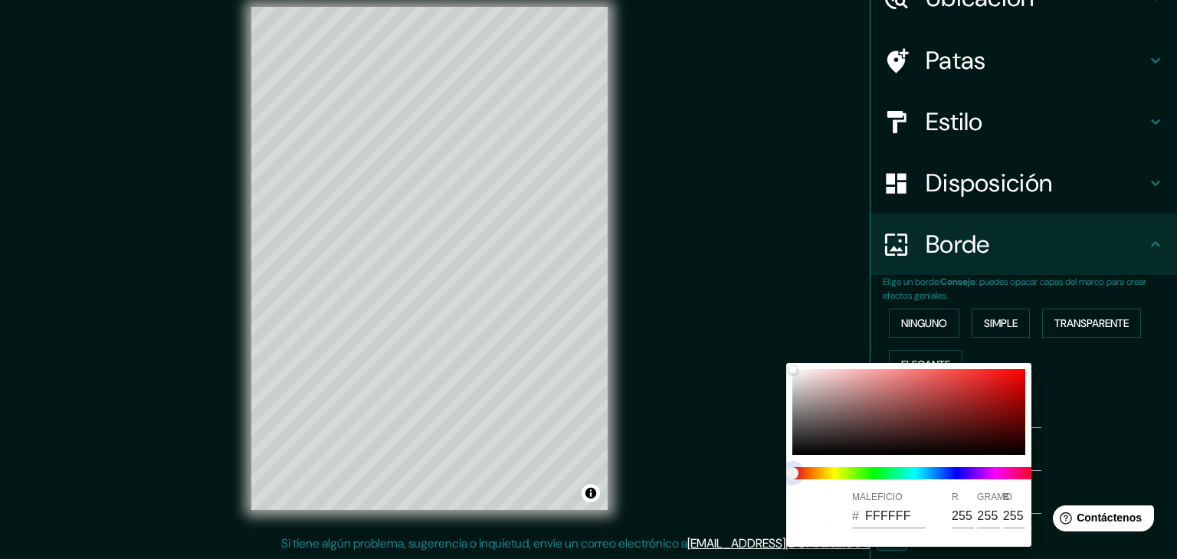
type input "37"
type input "223"
type input "37"
type input "223"
type input "37"
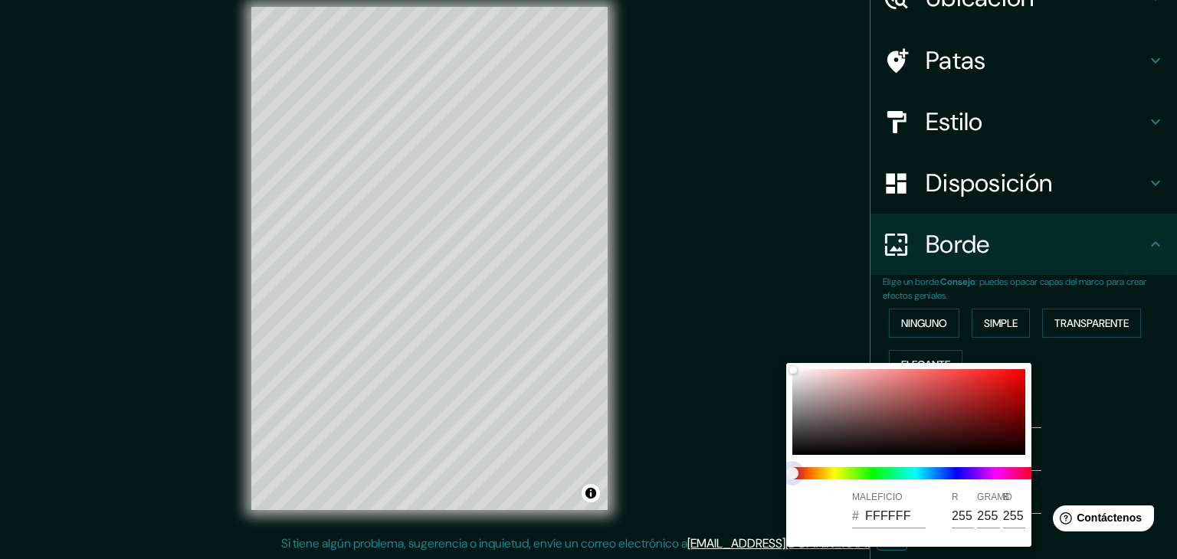
type input "223"
type input "37"
type input "223"
type input "37"
type input "223"
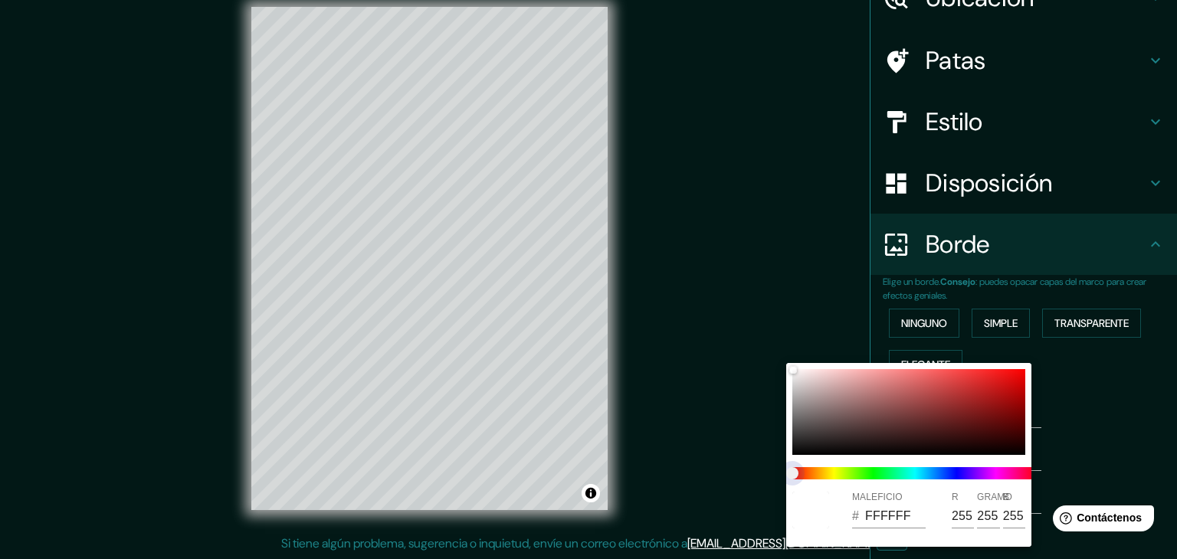
type input "37"
type input "223"
type input "37"
type input "223"
type input "37"
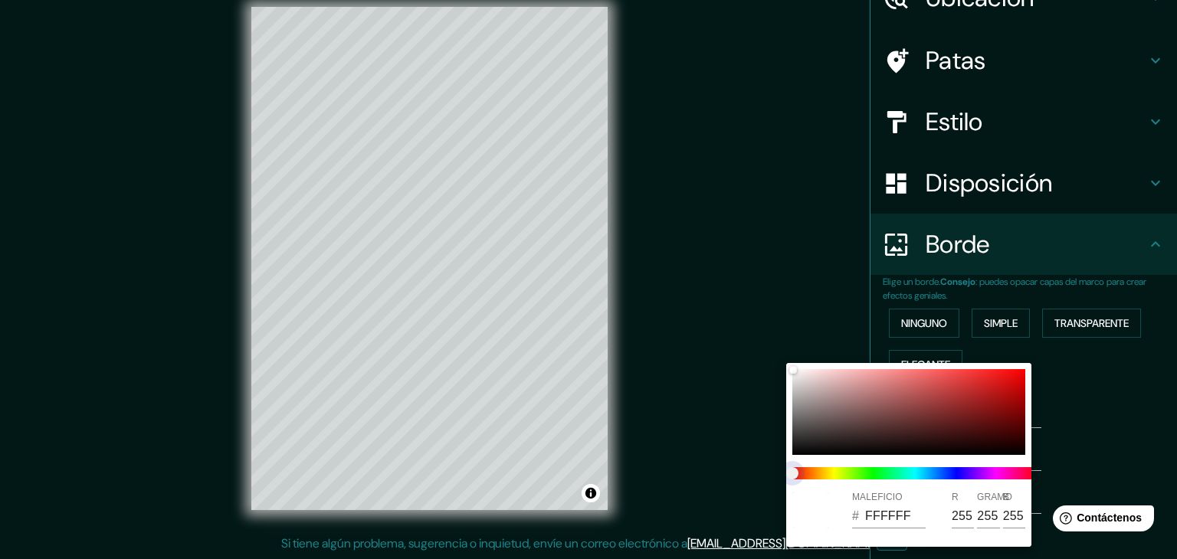
drag, startPoint x: 792, startPoint y: 464, endPoint x: 840, endPoint y: 470, distance: 47.8
click at [840, 470] on span at bounding box center [914, 474] width 245 height 12
type input "223"
type input "37"
type input "223"
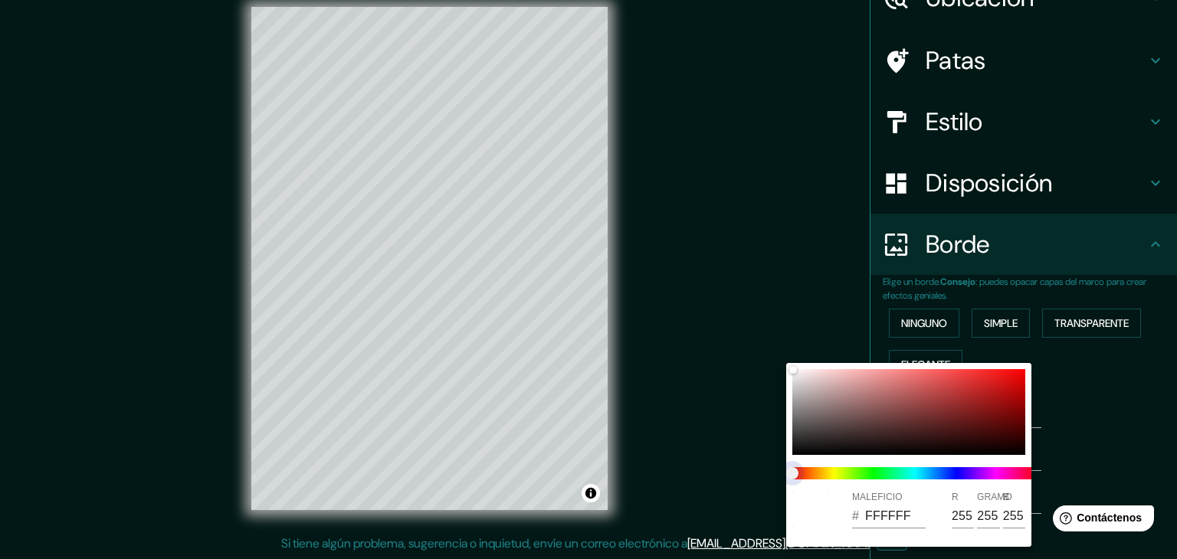
type input "37"
click at [840, 470] on span at bounding box center [914, 474] width 245 height 12
type input "223"
type input "37"
click at [840, 470] on span at bounding box center [914, 474] width 245 height 12
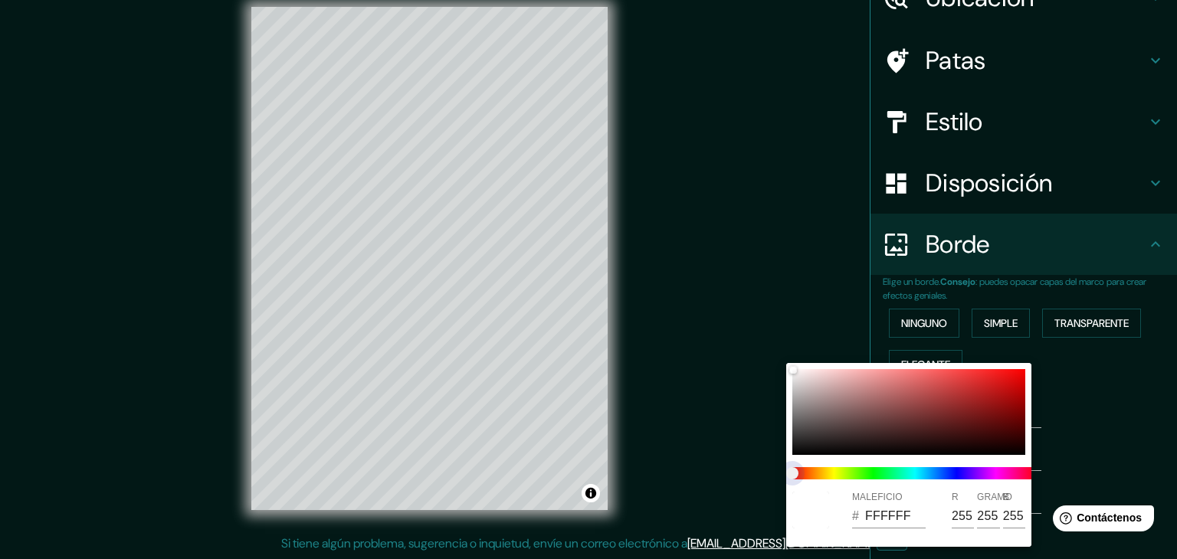
type input "223"
type input "37"
click at [840, 470] on span at bounding box center [914, 474] width 245 height 12
type input "223"
type input "37"
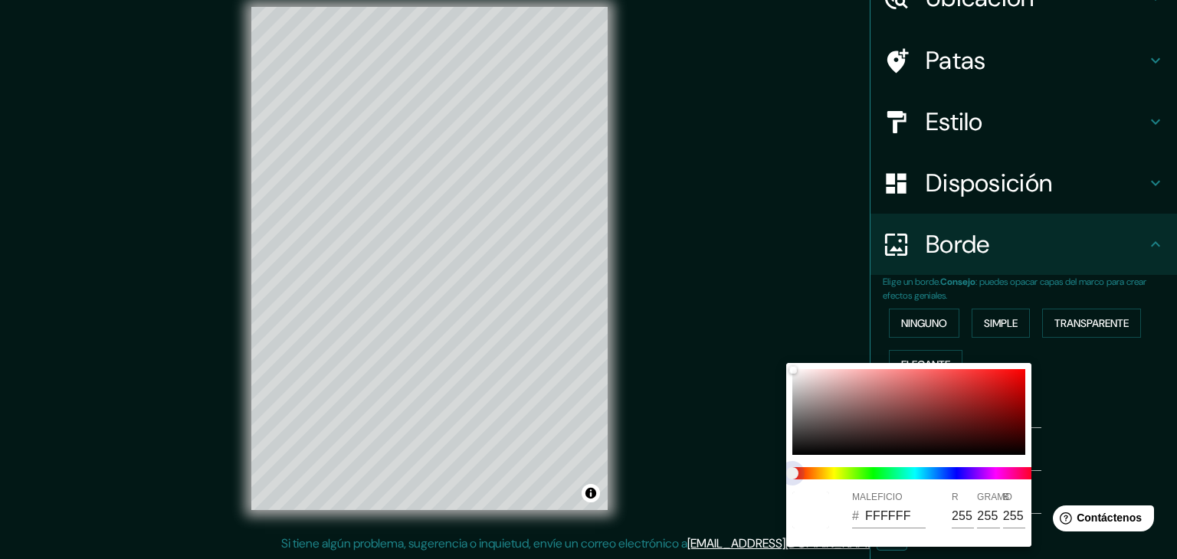
type input "223"
type input "37"
drag, startPoint x: 792, startPoint y: 470, endPoint x: 846, endPoint y: 452, distance: 56.5
click at [846, 452] on div "MALEFICIO # FFFFFF R 255 GRAMO 255 B 255" at bounding box center [908, 455] width 245 height 184
type input "223"
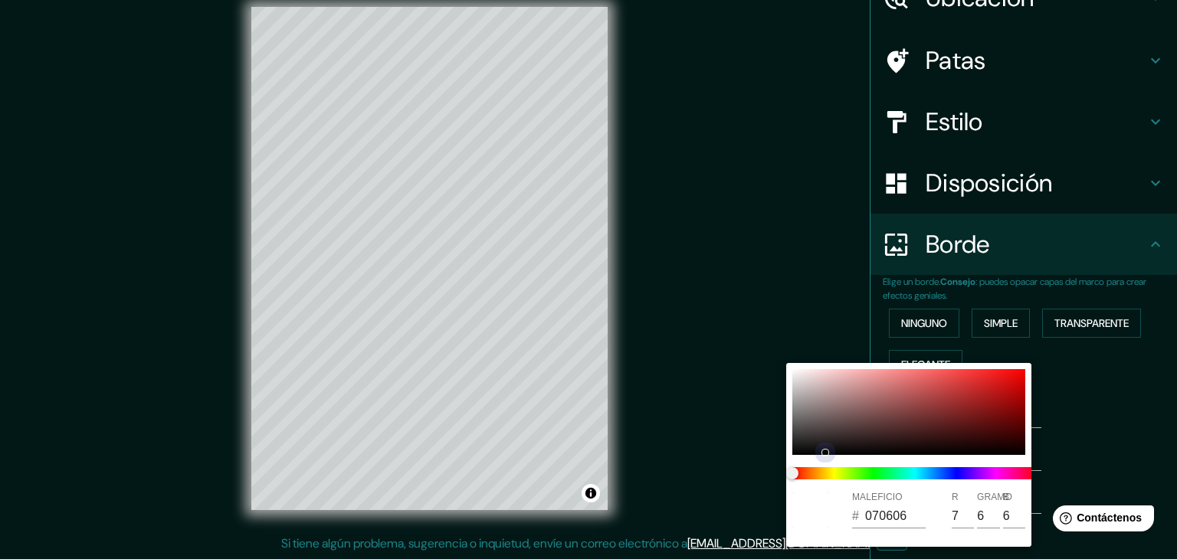
type input "37"
type input "070606"
type input "7"
type input "6"
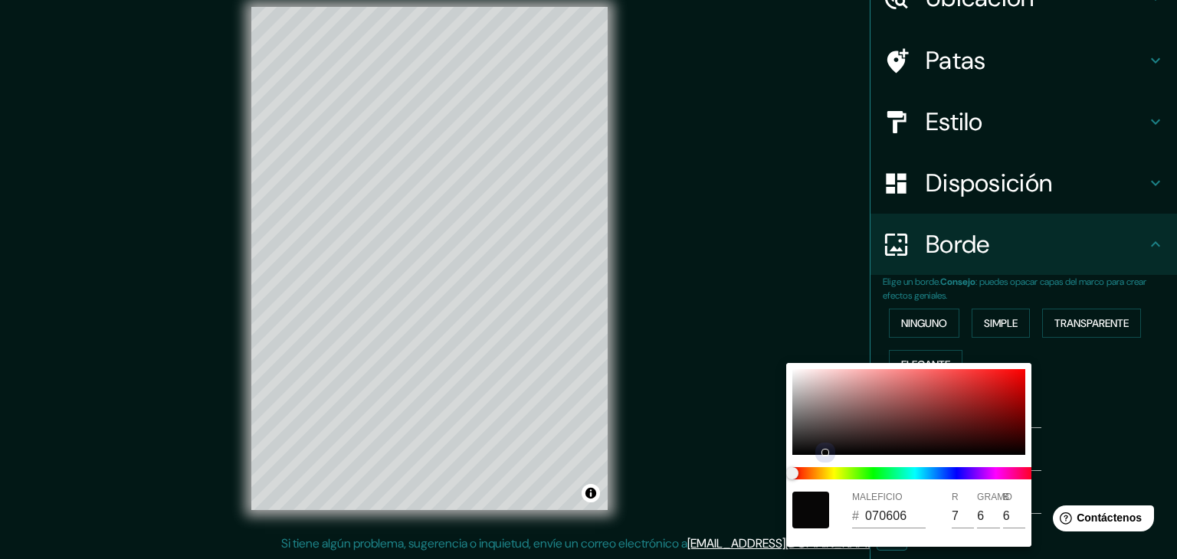
type input "223"
type input "37"
type input "6A3A3A"
type input "106"
type input "58"
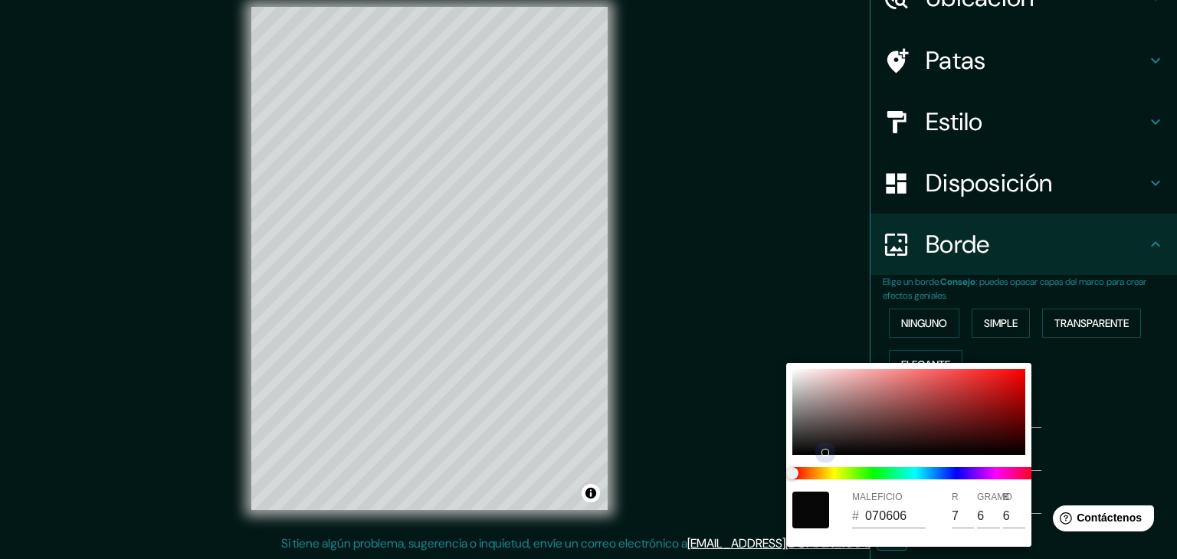
type input "58"
type input "223"
type input "37"
type input "6F3838"
type input "111"
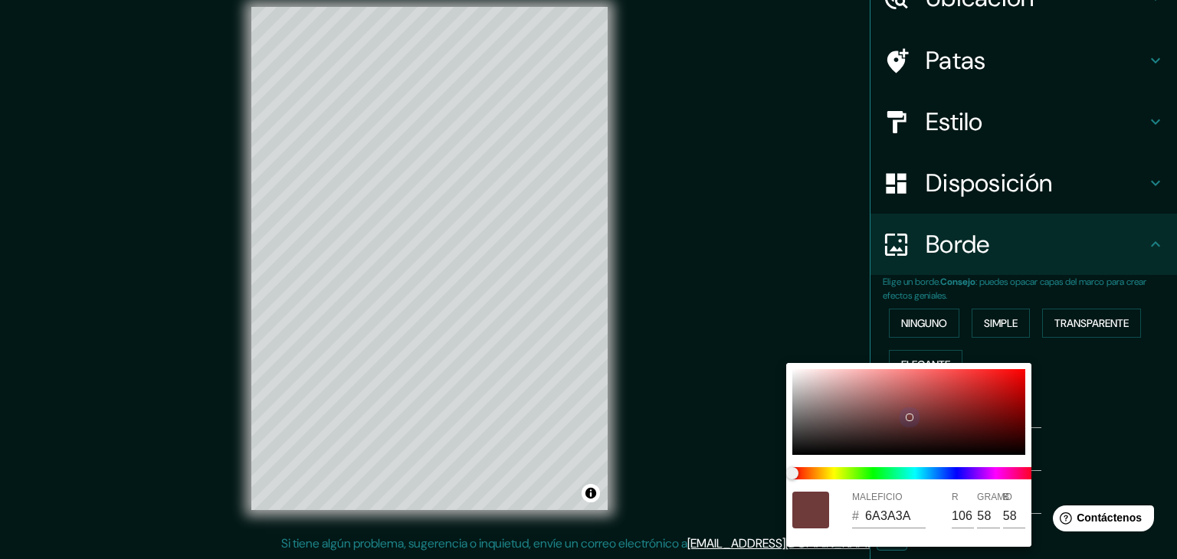
type input "56"
type input "223"
type input "37"
type input "733939"
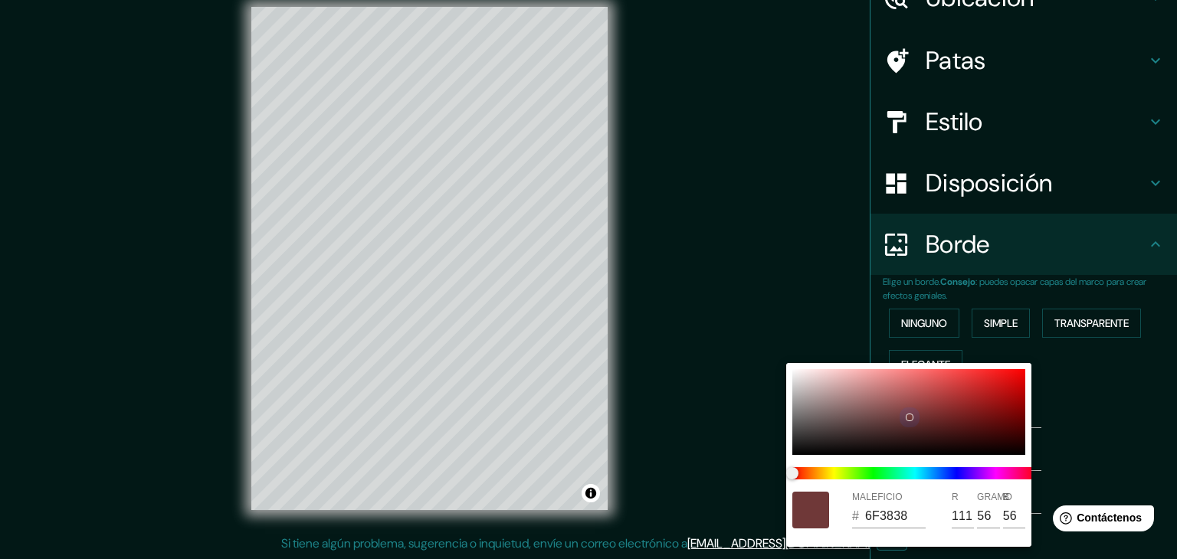
type input "115"
type input "57"
type input "223"
type input "37"
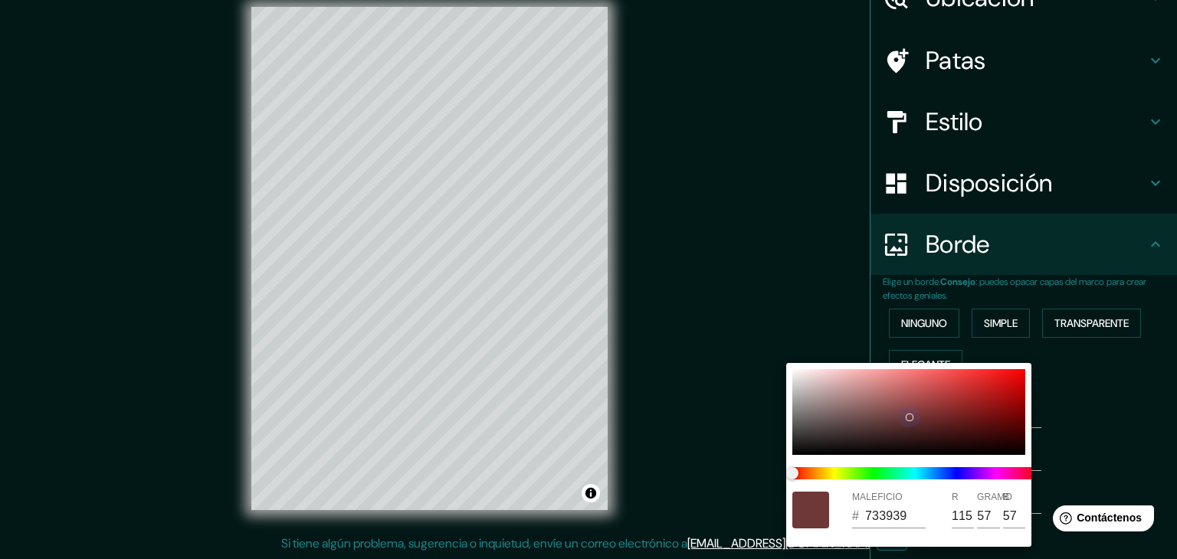
type input "833D3D"
type input "131"
type input "61"
type input "223"
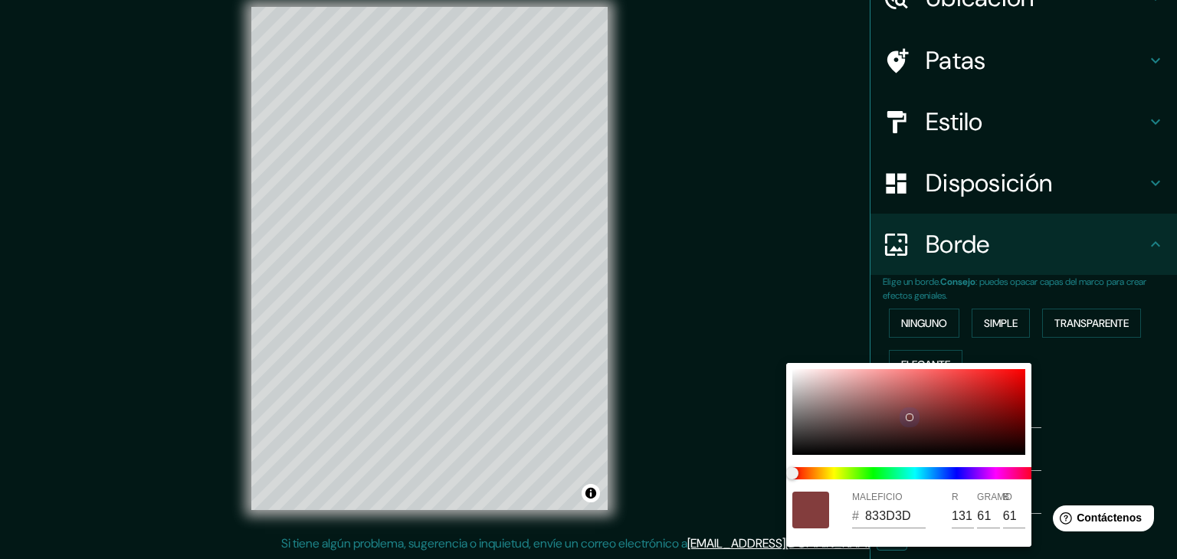
type input "37"
type input "933F3F"
type input "147"
type input "63"
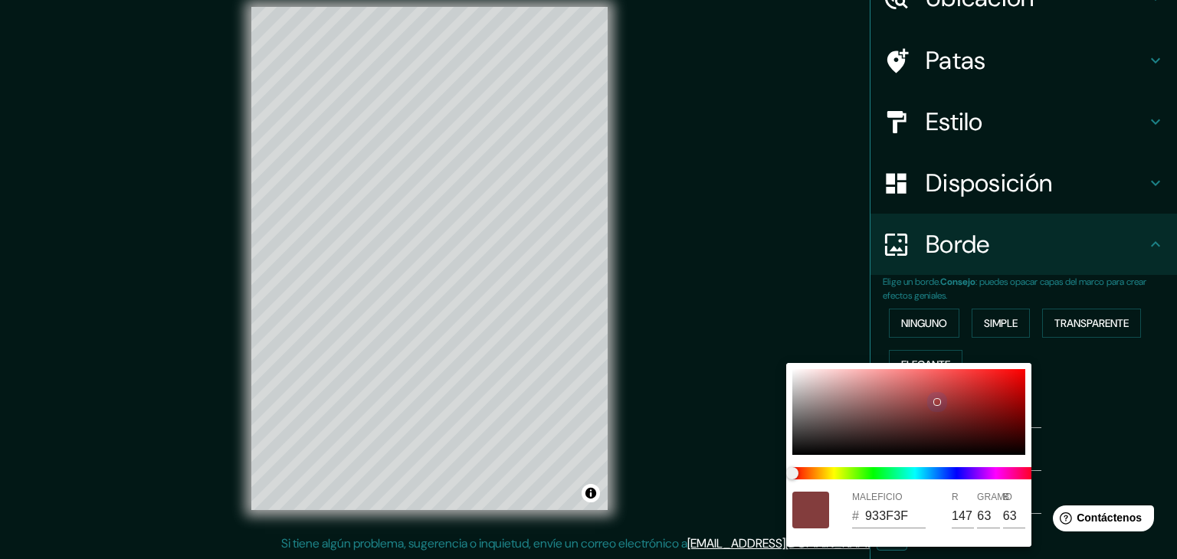
type input "223"
type input "37"
type input "9D3B3B"
type input "157"
type input "59"
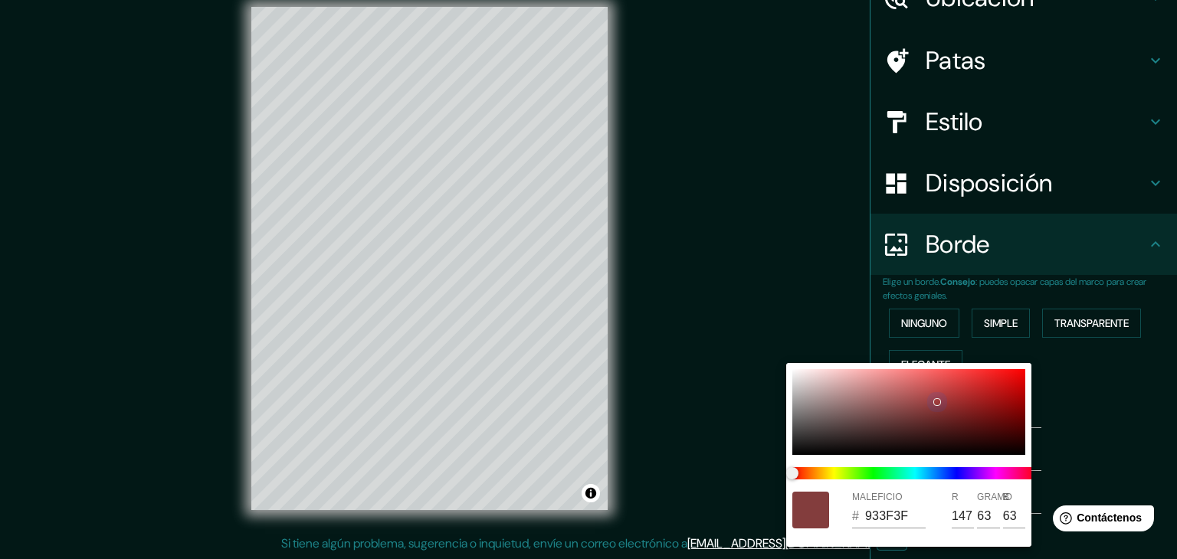
type input "59"
type input "223"
type input "37"
type input "AA3B3B"
type input "170"
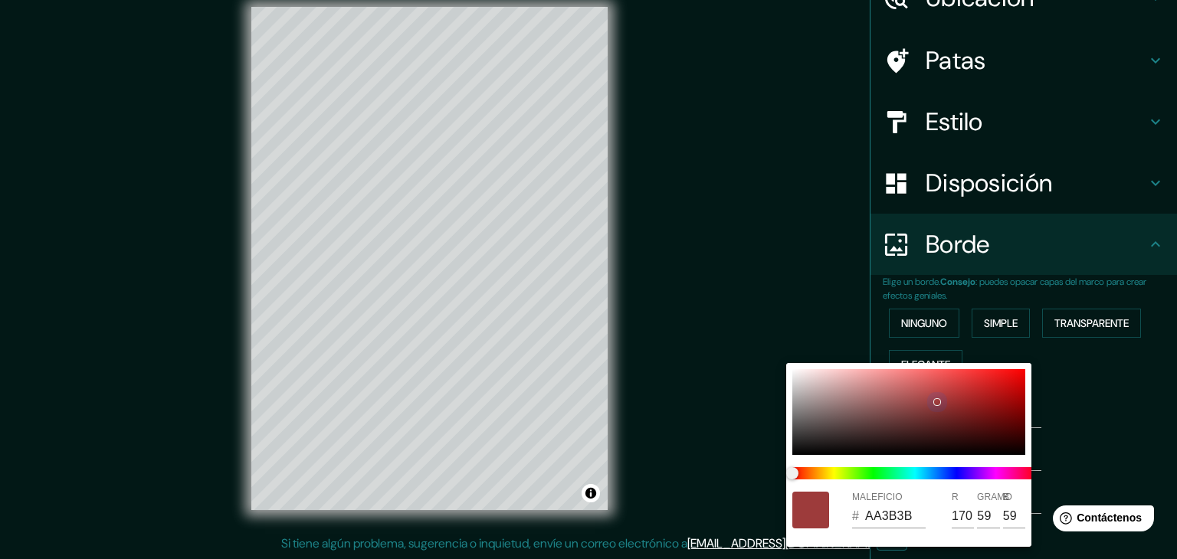
type input "223"
type input "37"
type input "B63B3B"
type input "182"
type input "223"
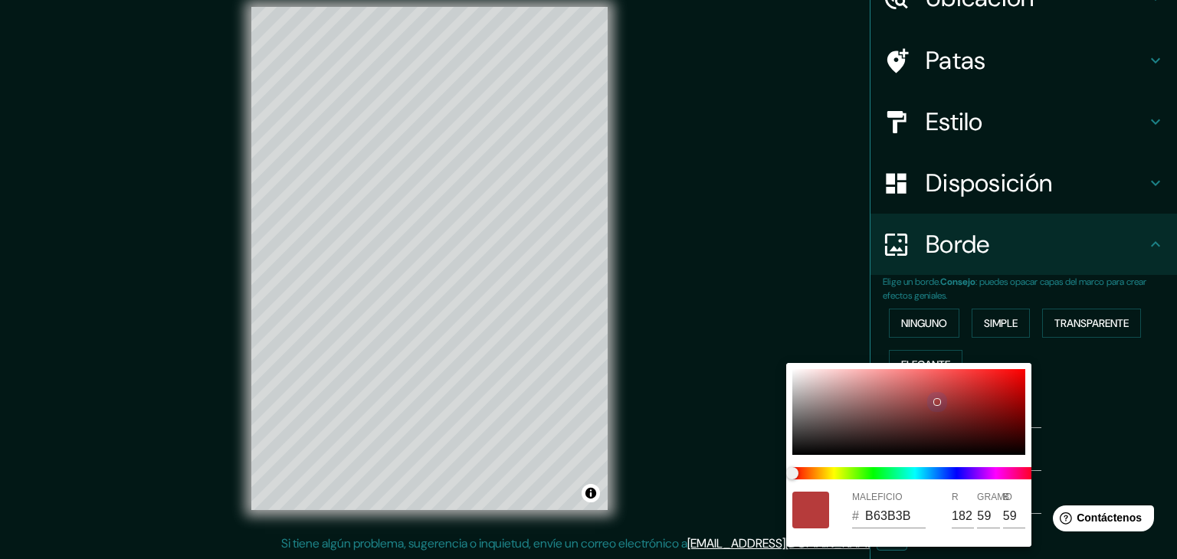
type input "37"
type input "B83A3A"
type input "184"
type input "58"
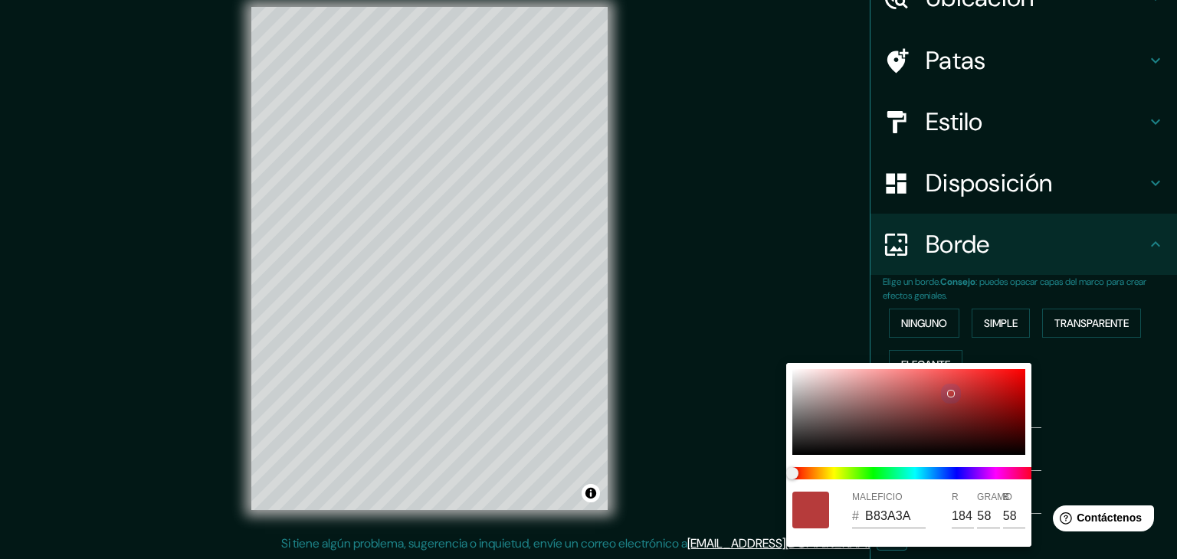
type input "223"
type input "37"
type input "223"
type input "37"
type input "BB3A3A"
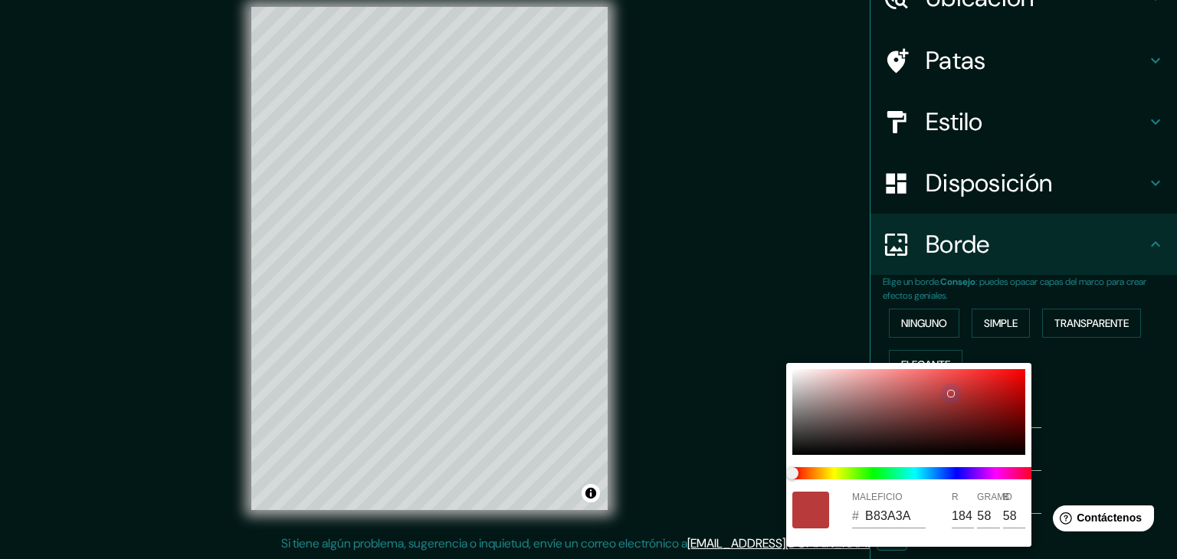
type input "187"
type input "223"
type input "37"
type input "223"
type input "37"
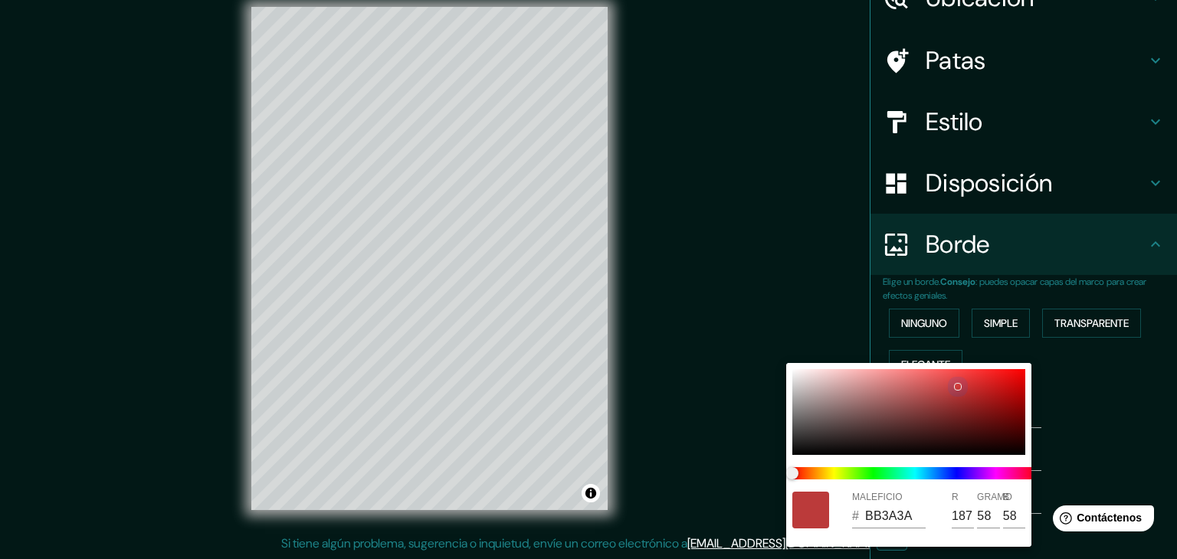
type input "CB3A3A"
type input "203"
type input "223"
type input "37"
type input "D23A3A"
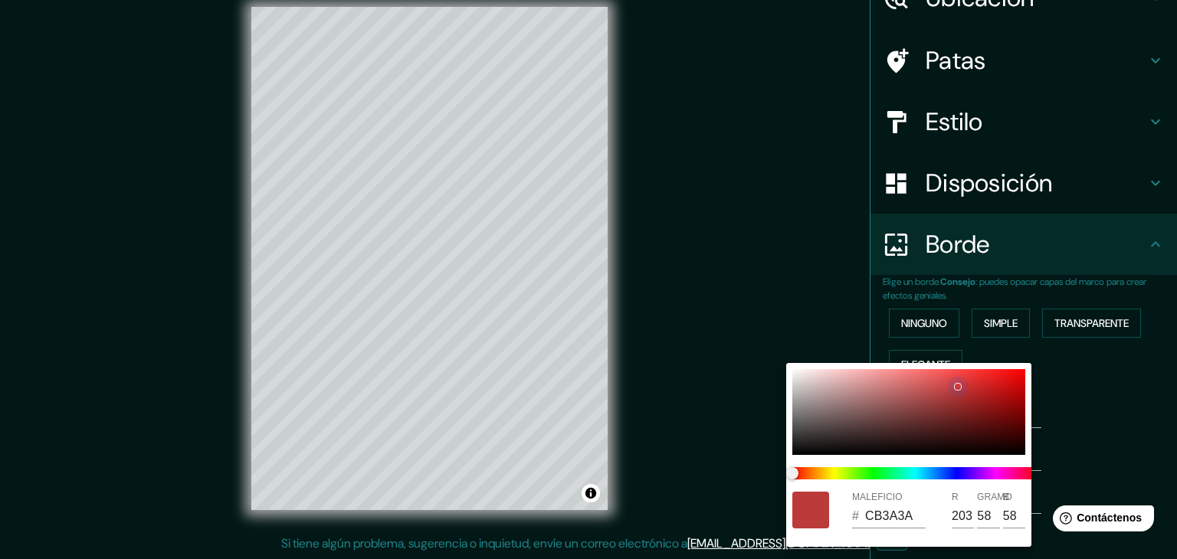
type input "210"
type input "223"
type input "37"
type input "D23939"
type input "57"
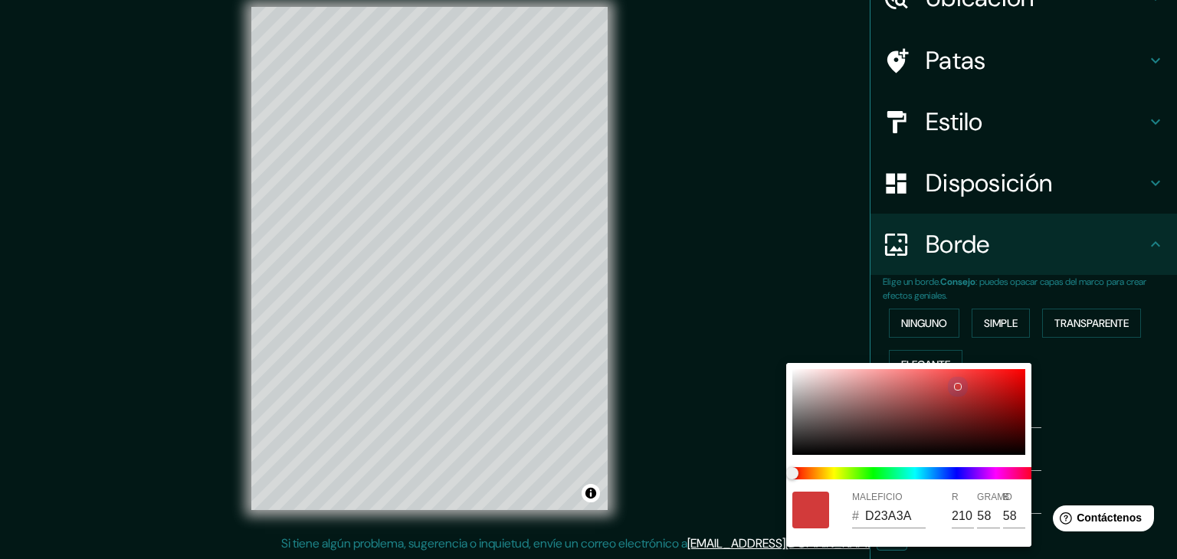
type input "57"
type input "223"
type input "37"
type input "DB3A3A"
type input "219"
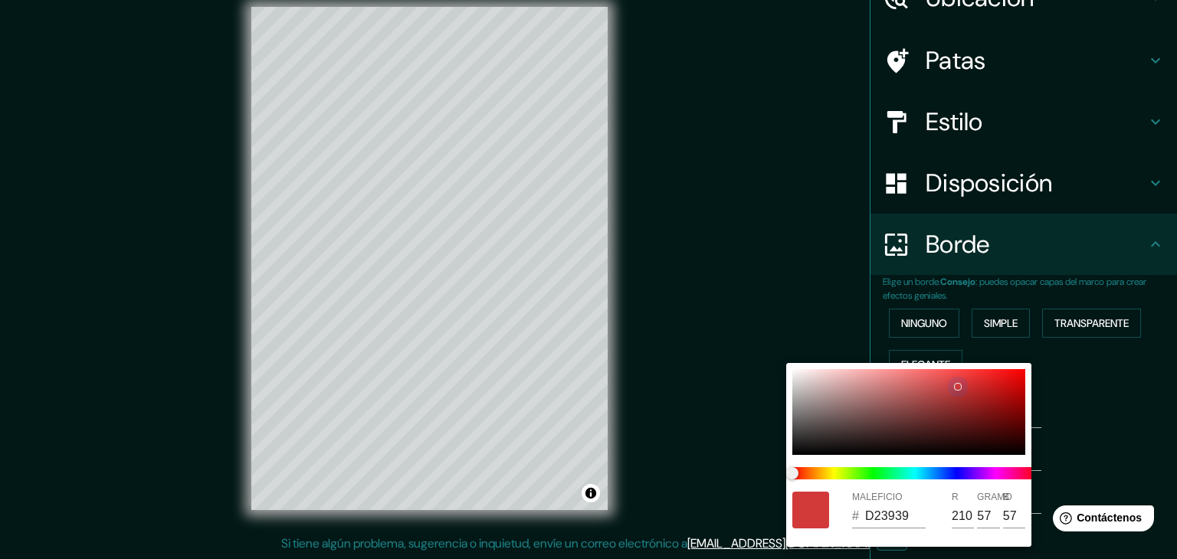
type input "58"
type input "223"
type input "37"
type input "E43838"
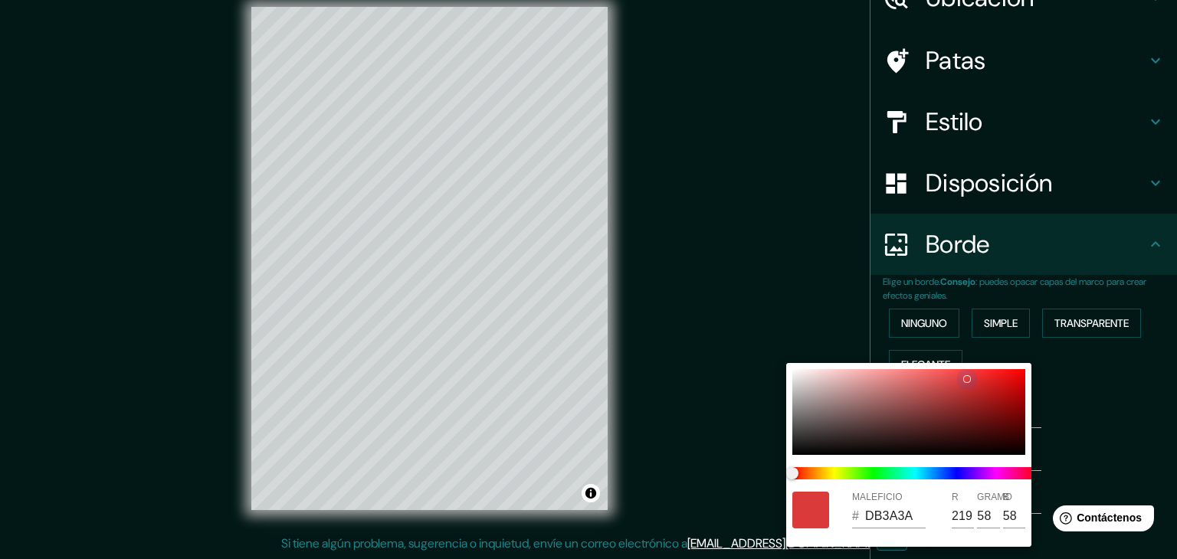
type input "228"
type input "56"
type input "223"
type input "37"
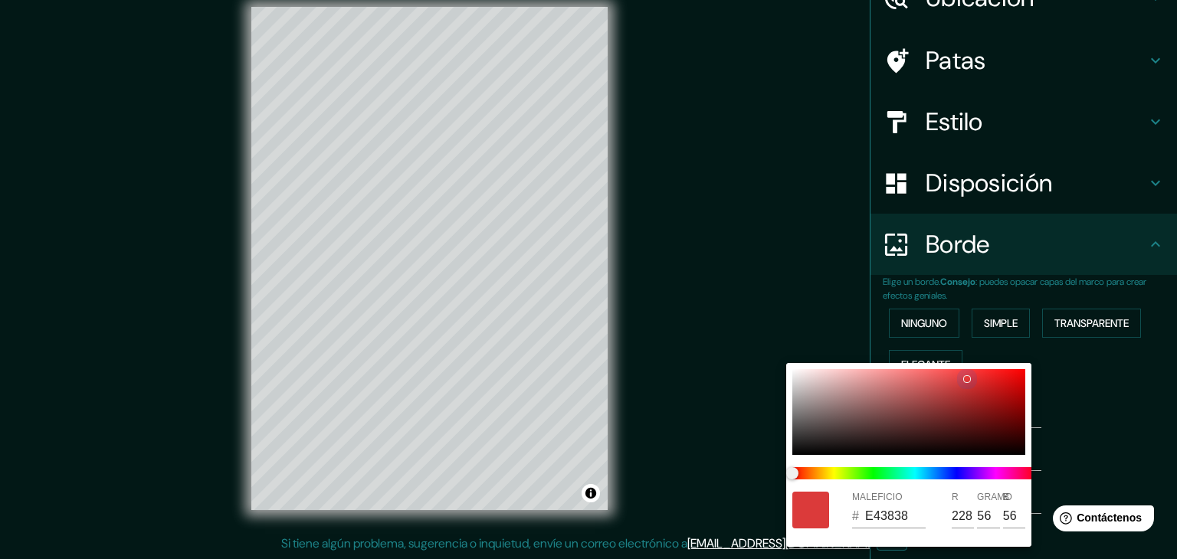
type input "E43737"
type input "55"
type input "223"
type input "37"
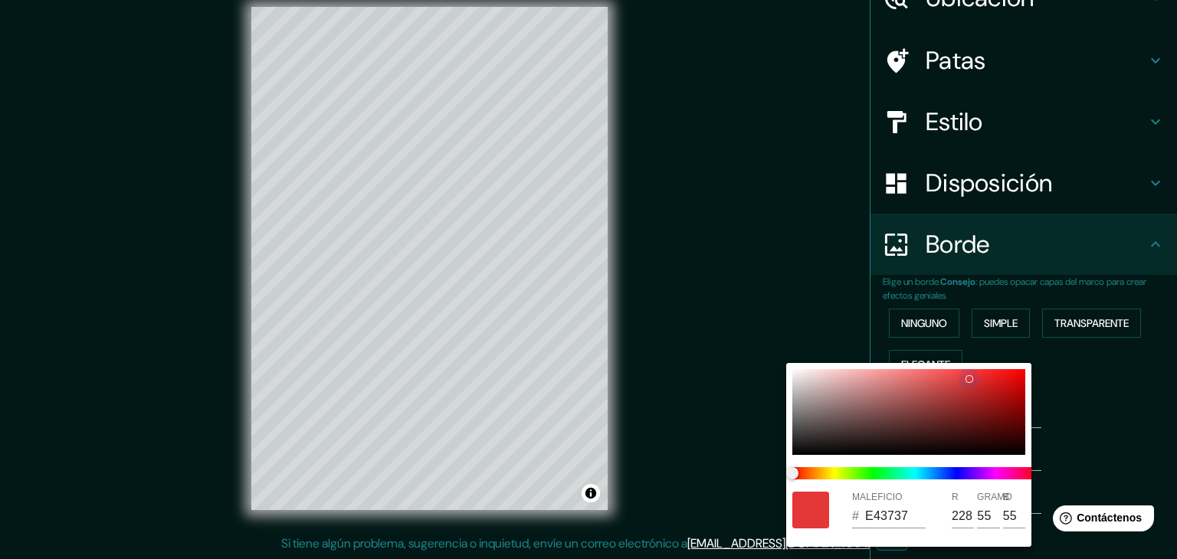
type input "223"
type input "37"
type input "E43535"
type input "53"
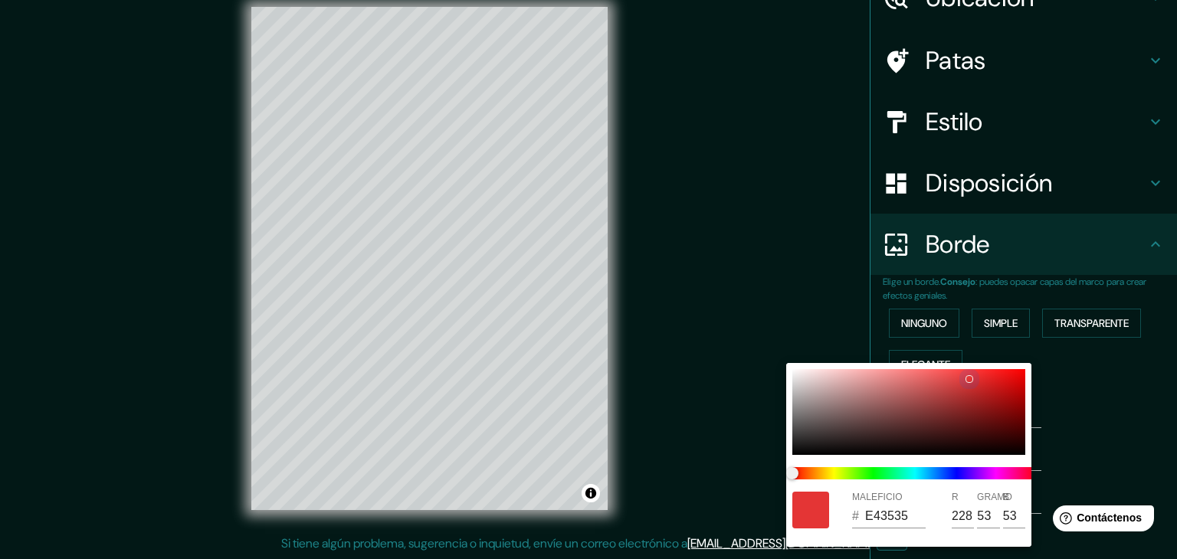
type input "223"
type input "37"
type input "E43333"
type input "51"
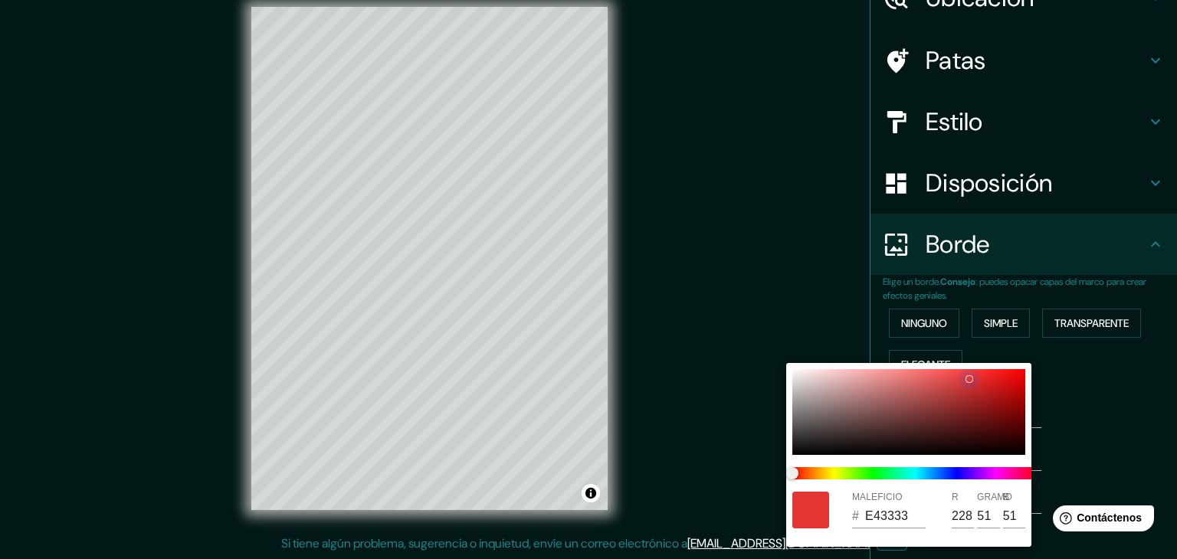
type input "223"
type input "37"
type input "E43131"
type input "49"
drag, startPoint x: 825, startPoint y: 451, endPoint x: 972, endPoint y: 396, distance: 157.2
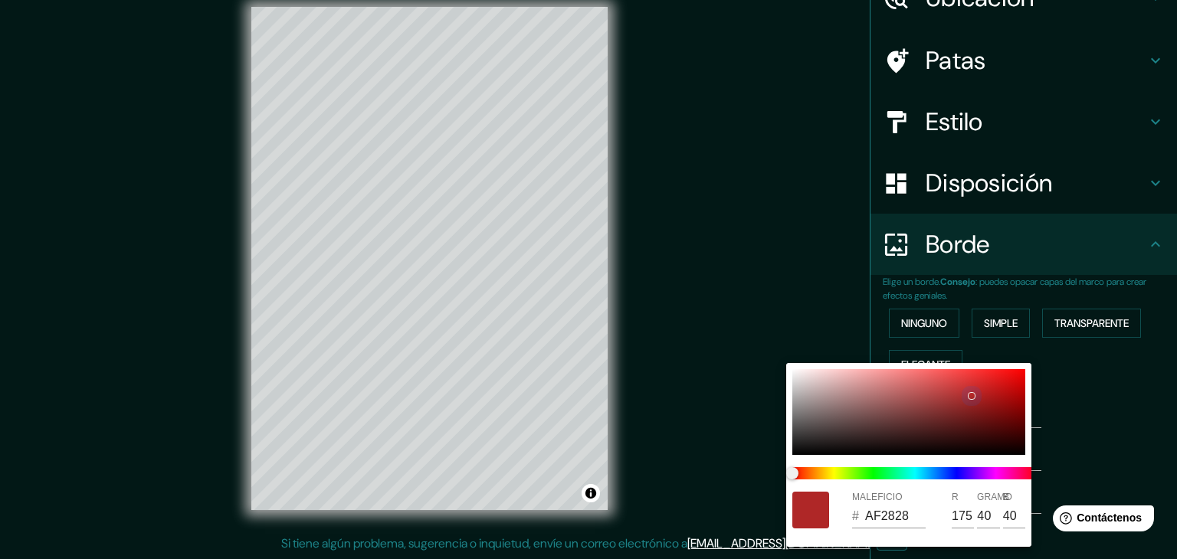
click at [972, 396] on div at bounding box center [972, 396] width 6 height 6
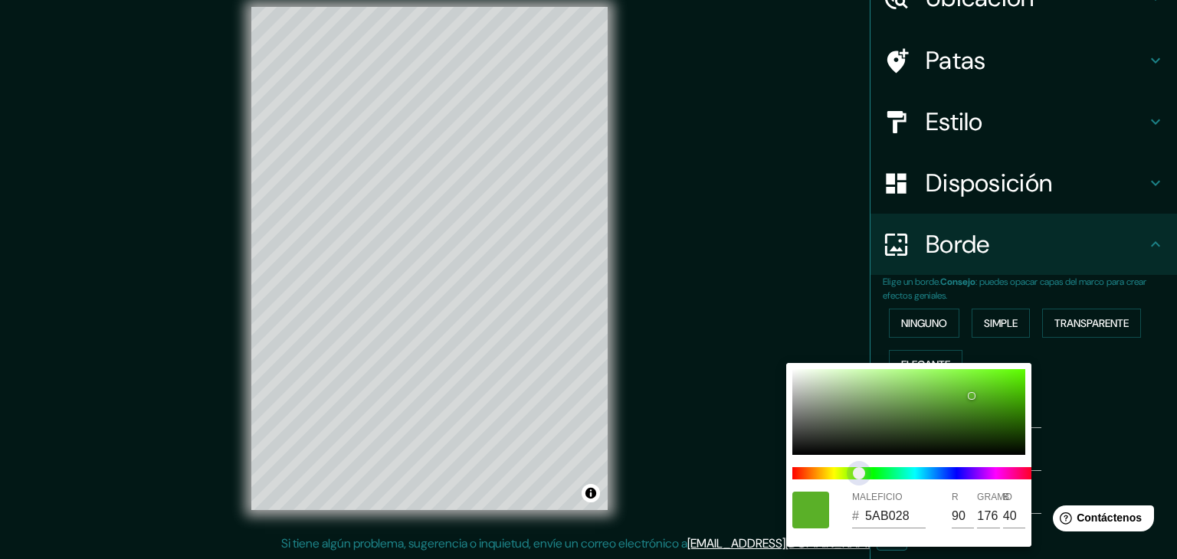
click at [859, 470] on span at bounding box center [914, 474] width 245 height 12
click at [859, 470] on span "control deslizante de color" at bounding box center [859, 474] width 12 height 12
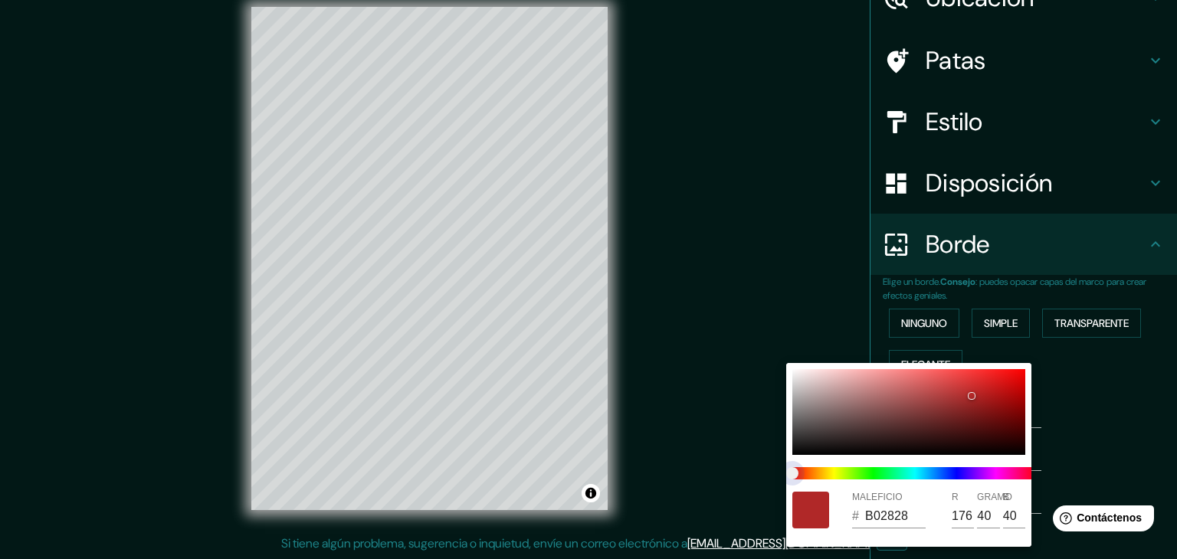
drag, startPoint x: 859, startPoint y: 470, endPoint x: 748, endPoint y: 452, distance: 112.5
click at [748, 452] on div "MALEFICIO # B02828 R 176 GRAMO 40 B 40" at bounding box center [588, 279] width 1177 height 559
drag, startPoint x: 972, startPoint y: 395, endPoint x: 783, endPoint y: 346, distance: 195.0
click at [783, 346] on div "MALEFICIO # FFFEFE R 255 GRAMO 254 B 254" at bounding box center [588, 279] width 1177 height 559
click at [783, 346] on div at bounding box center [588, 279] width 1177 height 559
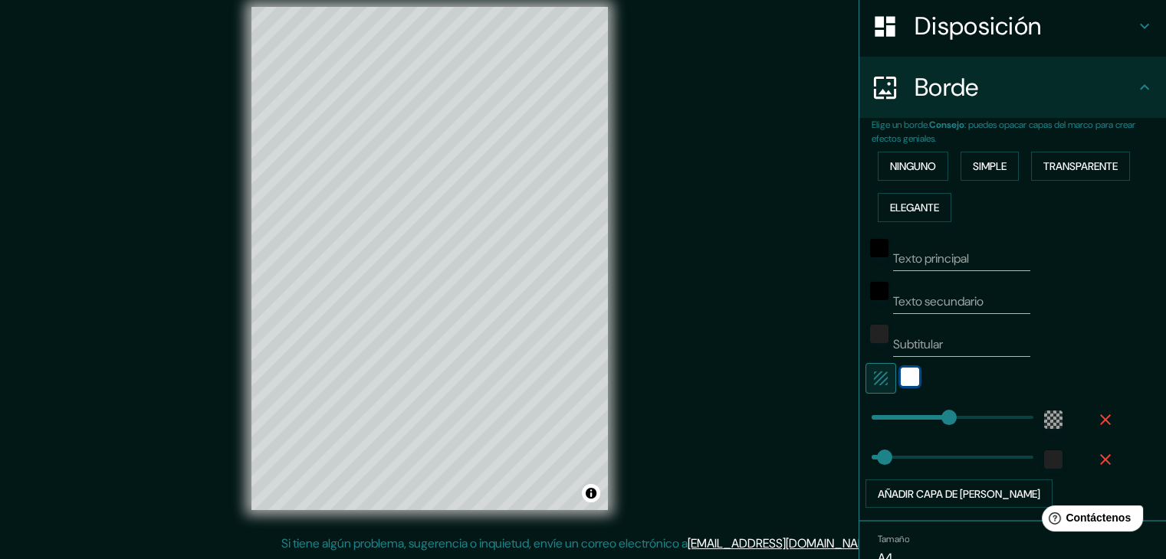
scroll to position [241, 0]
drag, startPoint x: 942, startPoint y: 405, endPoint x: 819, endPoint y: 409, distance: 123.5
drag, startPoint x: 855, startPoint y: 411, endPoint x: 957, endPoint y: 399, distance: 102.6
drag, startPoint x: 957, startPoint y: 399, endPoint x: 917, endPoint y: 405, distance: 41.0
drag, startPoint x: 917, startPoint y: 405, endPoint x: 895, endPoint y: 406, distance: 21.5
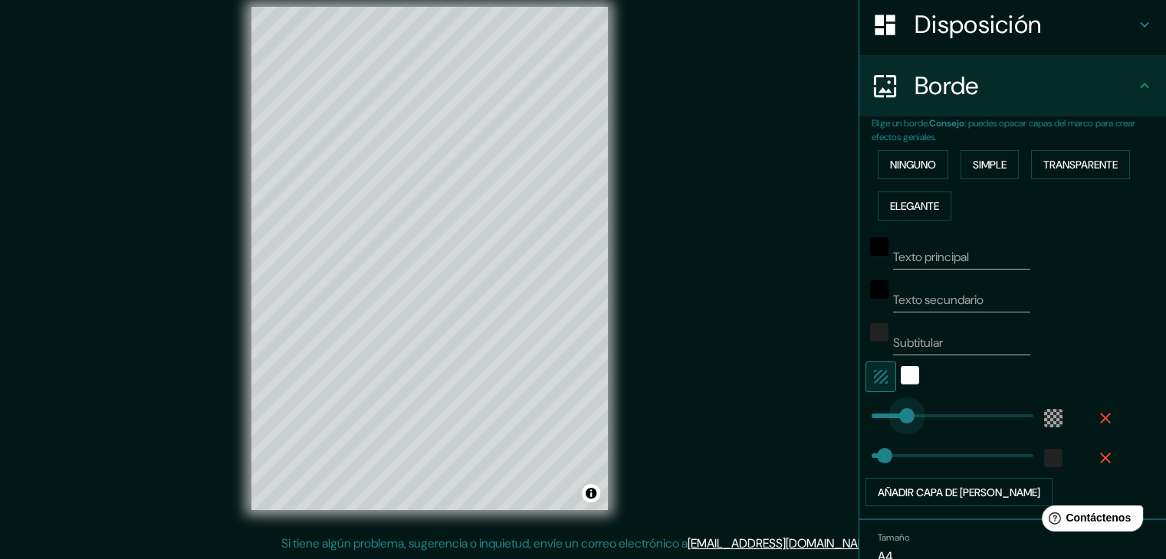
drag, startPoint x: 895, startPoint y: 406, endPoint x: 988, endPoint y: 380, distance: 96.3
drag, startPoint x: 988, startPoint y: 380, endPoint x: 948, endPoint y: 382, distance: 39.9
click at [948, 382] on div at bounding box center [990, 377] width 251 height 31
drag, startPoint x: 991, startPoint y: 408, endPoint x: 915, endPoint y: 420, distance: 76.7
drag, startPoint x: 864, startPoint y: 460, endPoint x: 930, endPoint y: 443, distance: 68.8
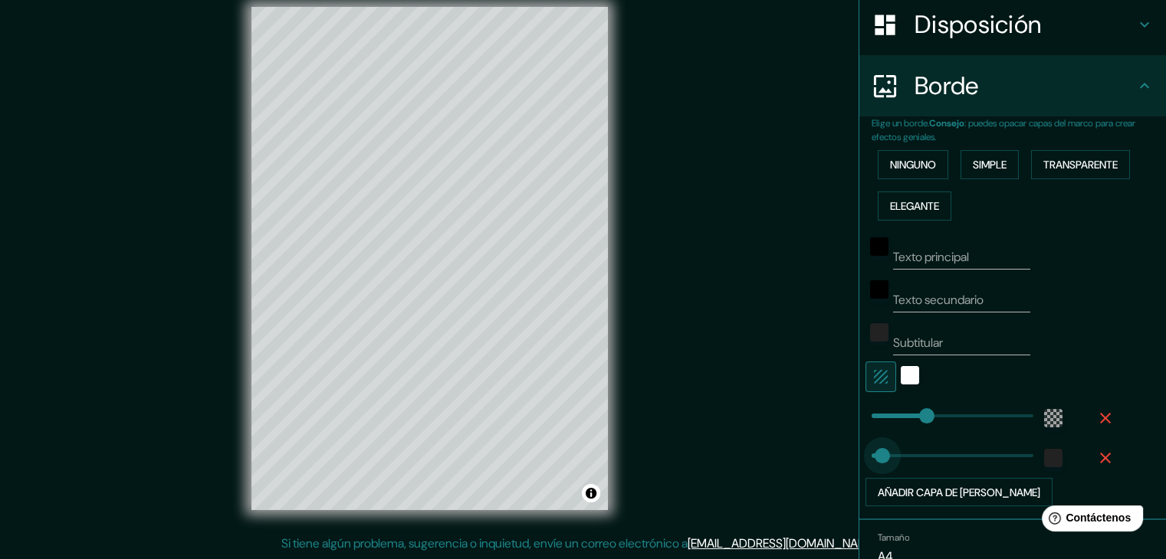
drag, startPoint x: 930, startPoint y: 443, endPoint x: 870, endPoint y: 451, distance: 61.1
drag, startPoint x: 920, startPoint y: 402, endPoint x: 882, endPoint y: 405, distance: 38.4
drag, startPoint x: 882, startPoint y: 405, endPoint x: 858, endPoint y: 408, distance: 24.6
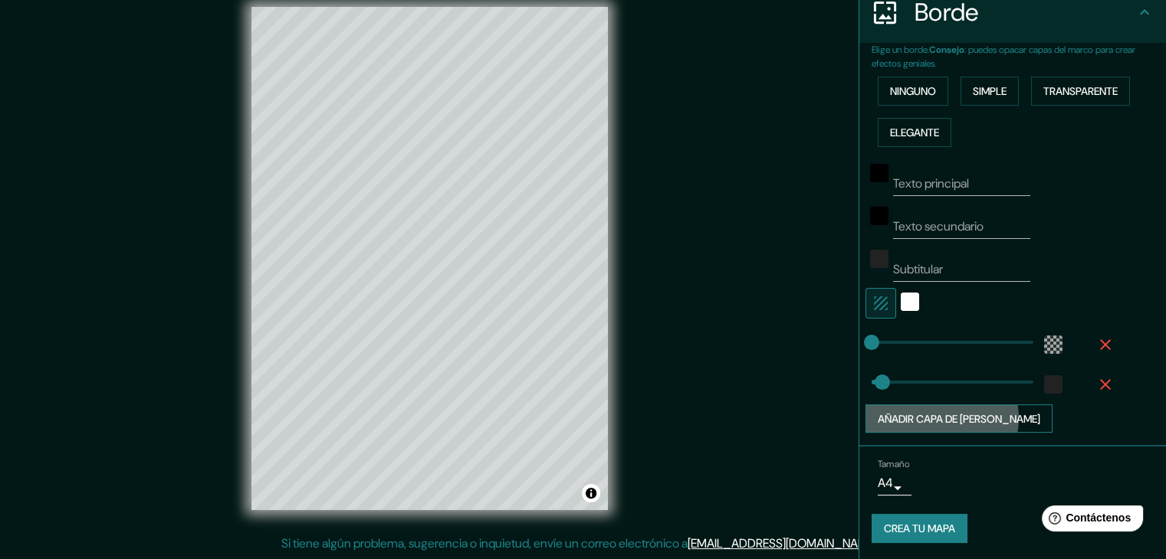
click at [928, 416] on font "Añadir capa de [PERSON_NAME]" at bounding box center [959, 419] width 162 height 14
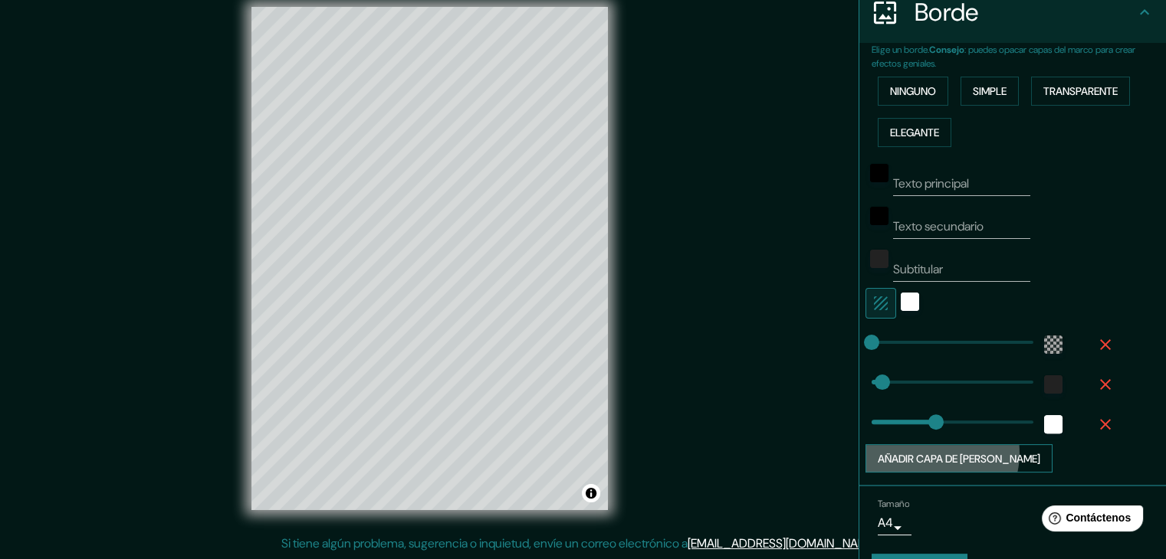
click at [924, 452] on font "Añadir capa de [PERSON_NAME]" at bounding box center [959, 459] width 162 height 14
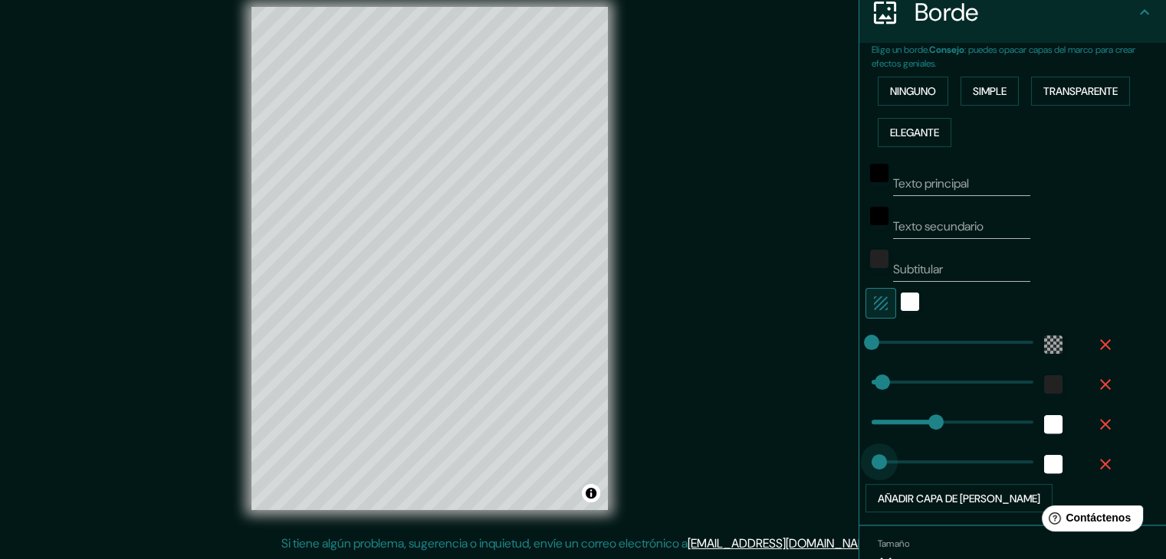
drag, startPoint x: 927, startPoint y: 455, endPoint x: 868, endPoint y: 452, distance: 59.9
drag, startPoint x: 917, startPoint y: 417, endPoint x: 887, endPoint y: 420, distance: 30.0
click at [911, 99] on font "Ninguno" at bounding box center [913, 91] width 46 height 20
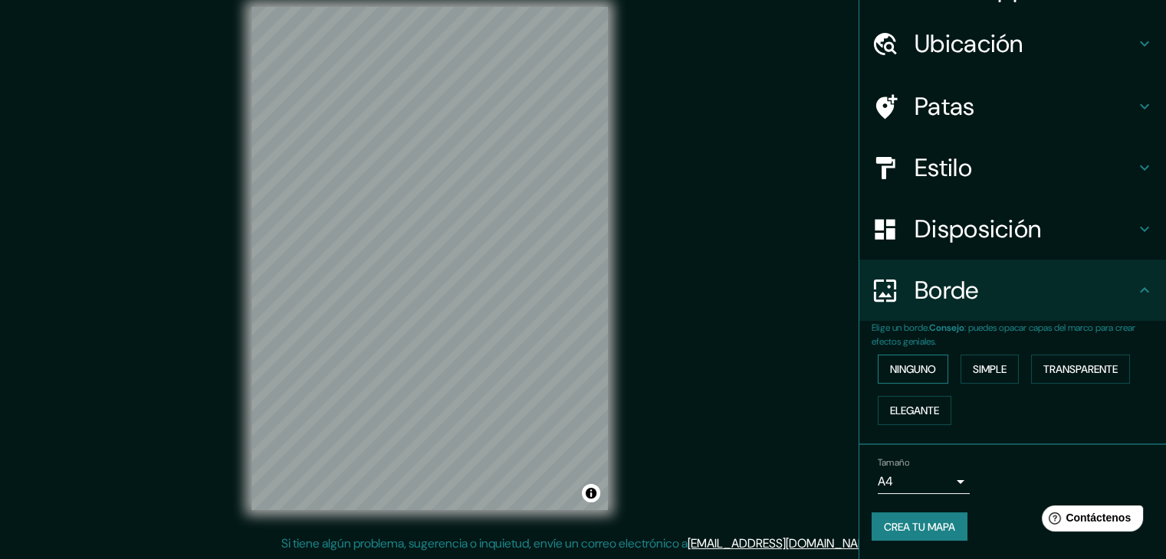
scroll to position [34, 0]
click at [973, 366] on font "Simple" at bounding box center [990, 371] width 34 height 14
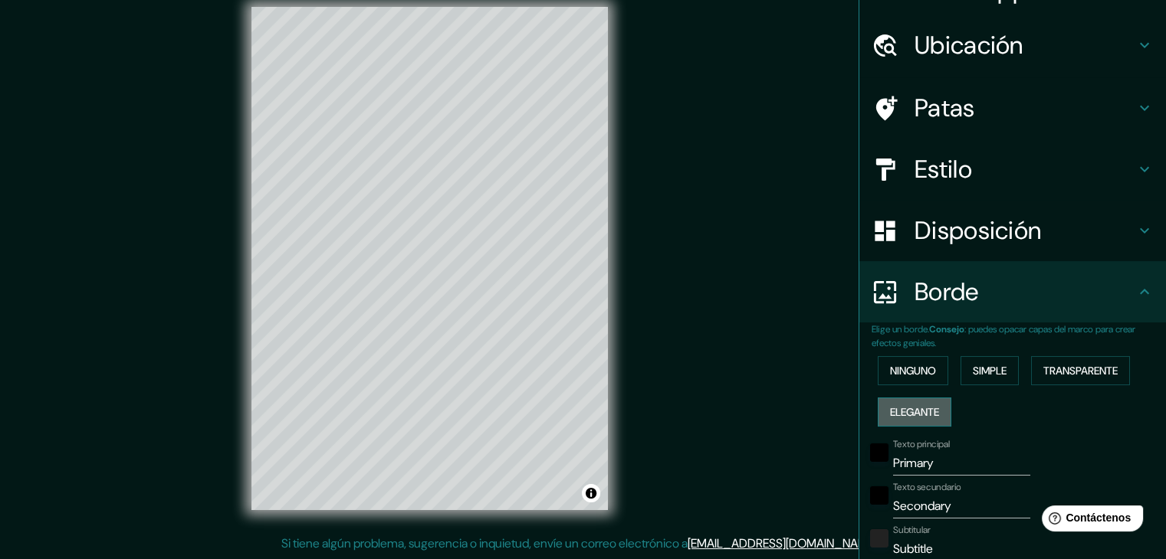
click at [929, 408] on font "Elegante" at bounding box center [914, 412] width 49 height 14
click at [1065, 368] on font "Transparente" at bounding box center [1080, 371] width 74 height 14
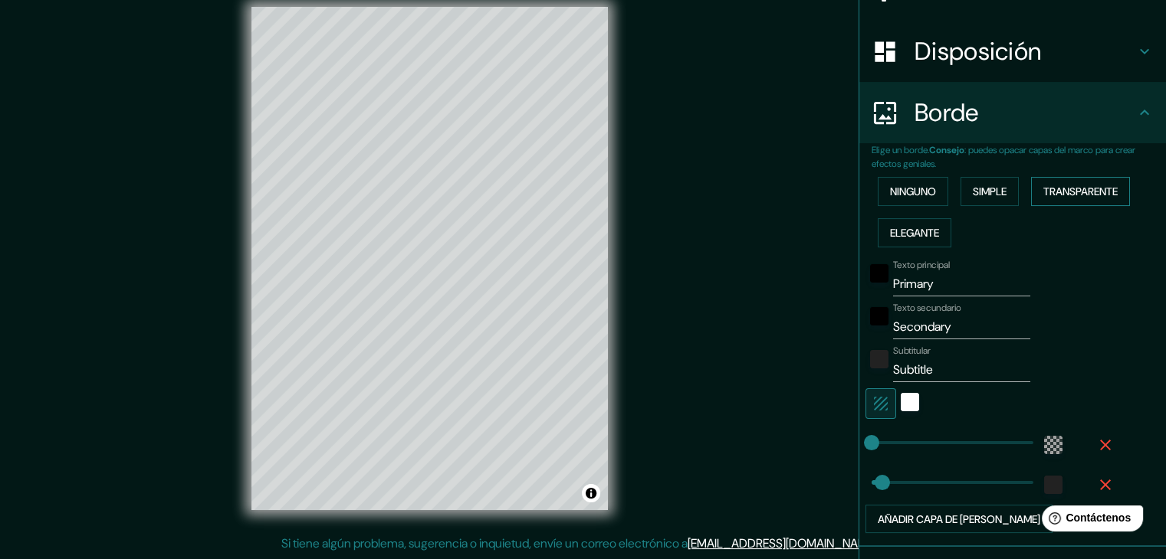
scroll to position [218, 0]
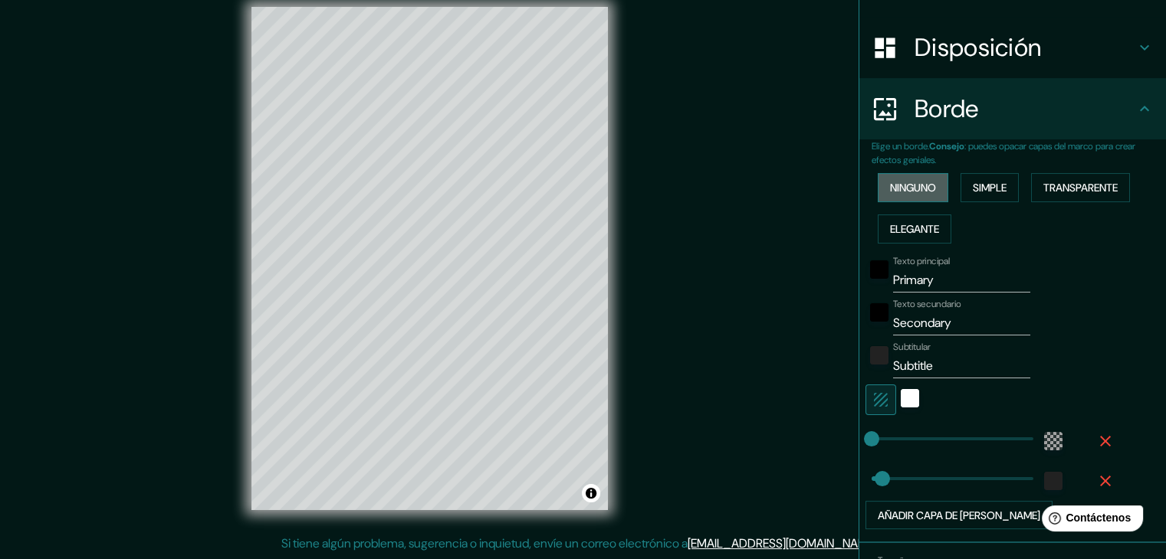
click at [913, 187] on font "Ninguno" at bounding box center [913, 188] width 46 height 14
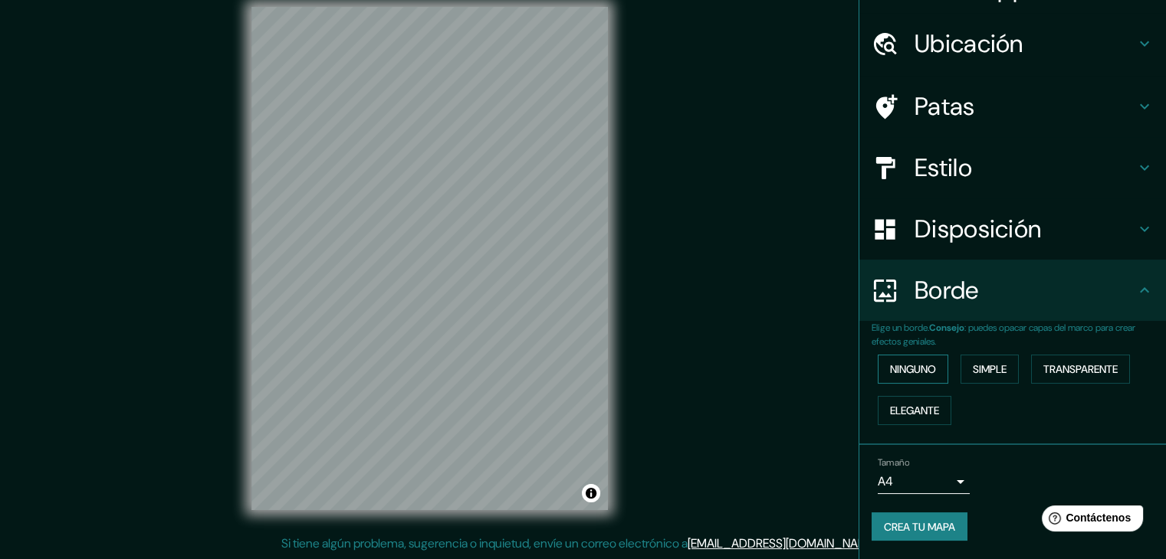
scroll to position [34, 0]
click at [983, 369] on font "Simple" at bounding box center [990, 371] width 34 height 14
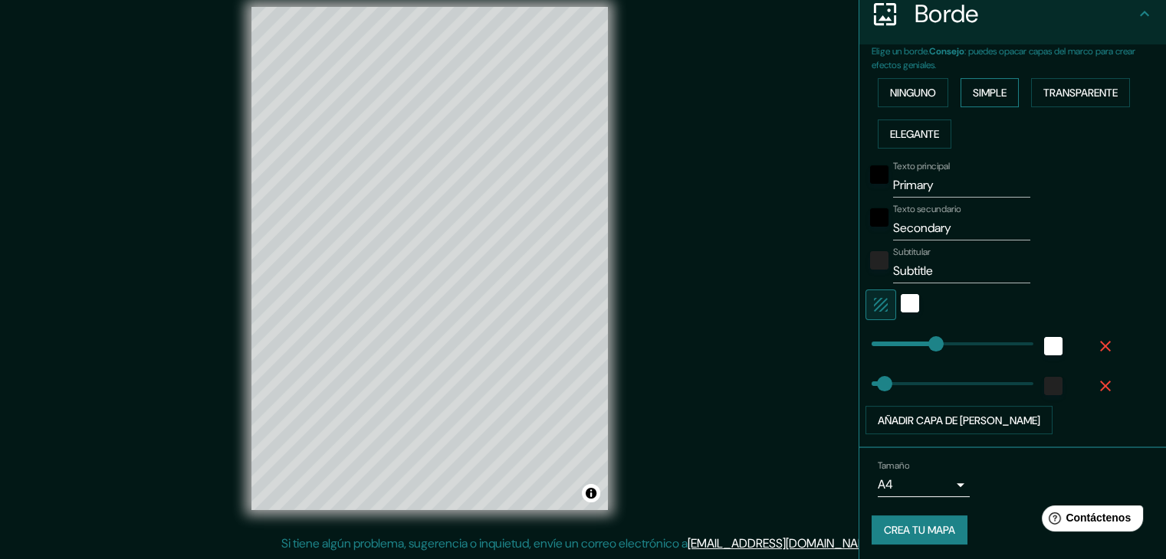
scroll to position [313, 0]
click at [1082, 95] on font "Transparente" at bounding box center [1080, 93] width 74 height 14
click at [937, 411] on font "Añadir capa de [PERSON_NAME]" at bounding box center [959, 421] width 162 height 20
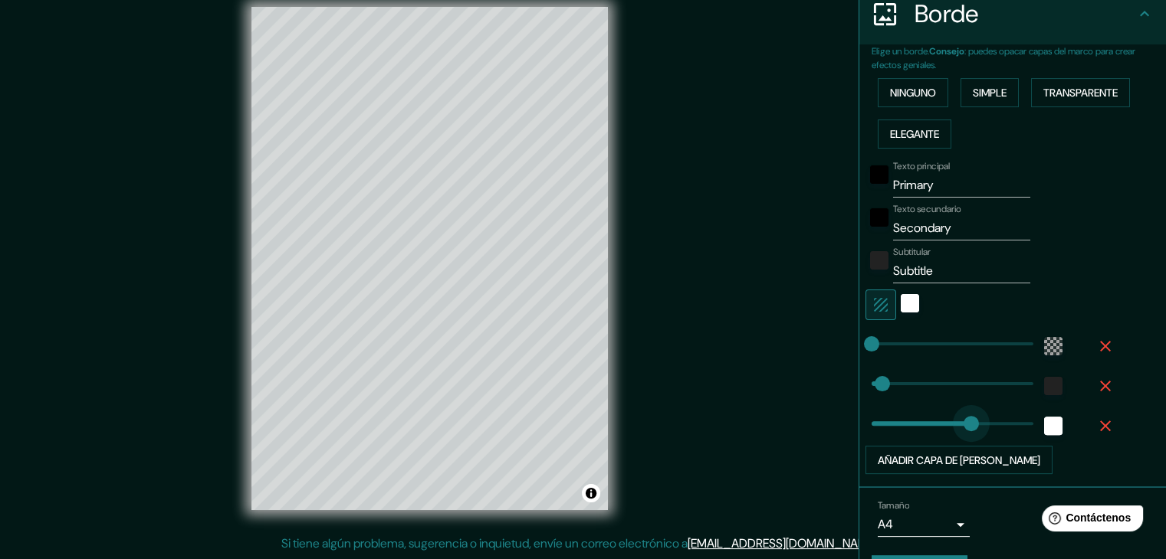
drag, startPoint x: 922, startPoint y: 428, endPoint x: 960, endPoint y: 415, distance: 39.7
drag, startPoint x: 960, startPoint y: 415, endPoint x: 890, endPoint y: 418, distance: 69.8
drag, startPoint x: 890, startPoint y: 418, endPoint x: 904, endPoint y: 411, distance: 16.5
drag, startPoint x: 904, startPoint y: 411, endPoint x: 924, endPoint y: 405, distance: 20.1
drag, startPoint x: 952, startPoint y: 174, endPoint x: 857, endPoint y: 189, distance: 96.1
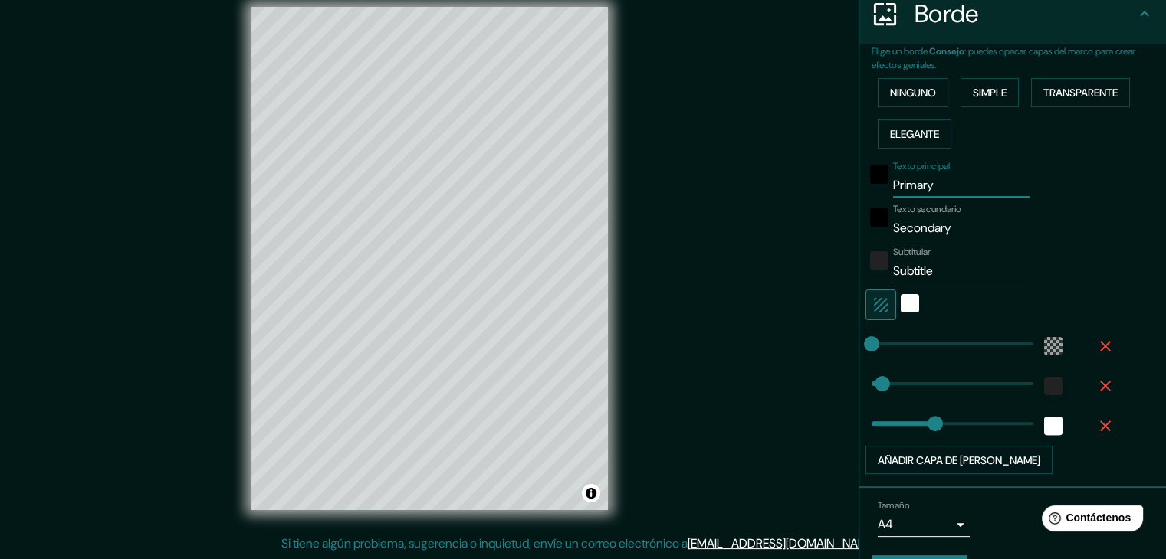
click at [865, 189] on div "Texto principal Primary" at bounding box center [990, 179] width 251 height 37
drag, startPoint x: 951, startPoint y: 226, endPoint x: 886, endPoint y: 228, distance: 65.2
click at [893, 228] on input "Secondary" at bounding box center [961, 228] width 137 height 25
drag, startPoint x: 927, startPoint y: 264, endPoint x: 862, endPoint y: 264, distance: 64.4
click at [865, 264] on div "Subtitular Subtitle" at bounding box center [990, 265] width 251 height 37
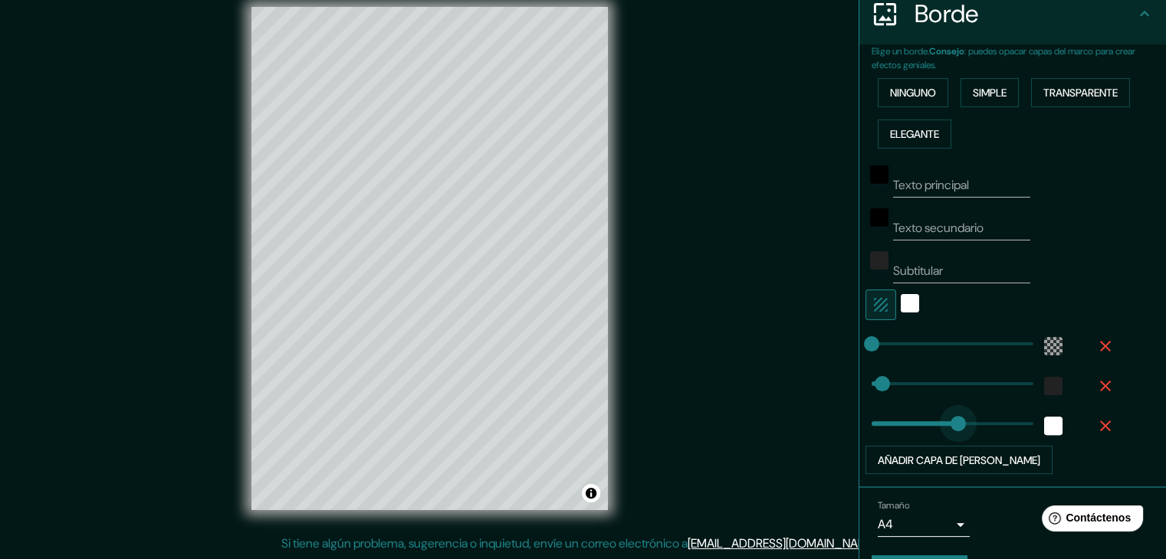
drag, startPoint x: 923, startPoint y: 414, endPoint x: 947, endPoint y: 408, distance: 24.4
